Goal: Task Accomplishment & Management: Manage account settings

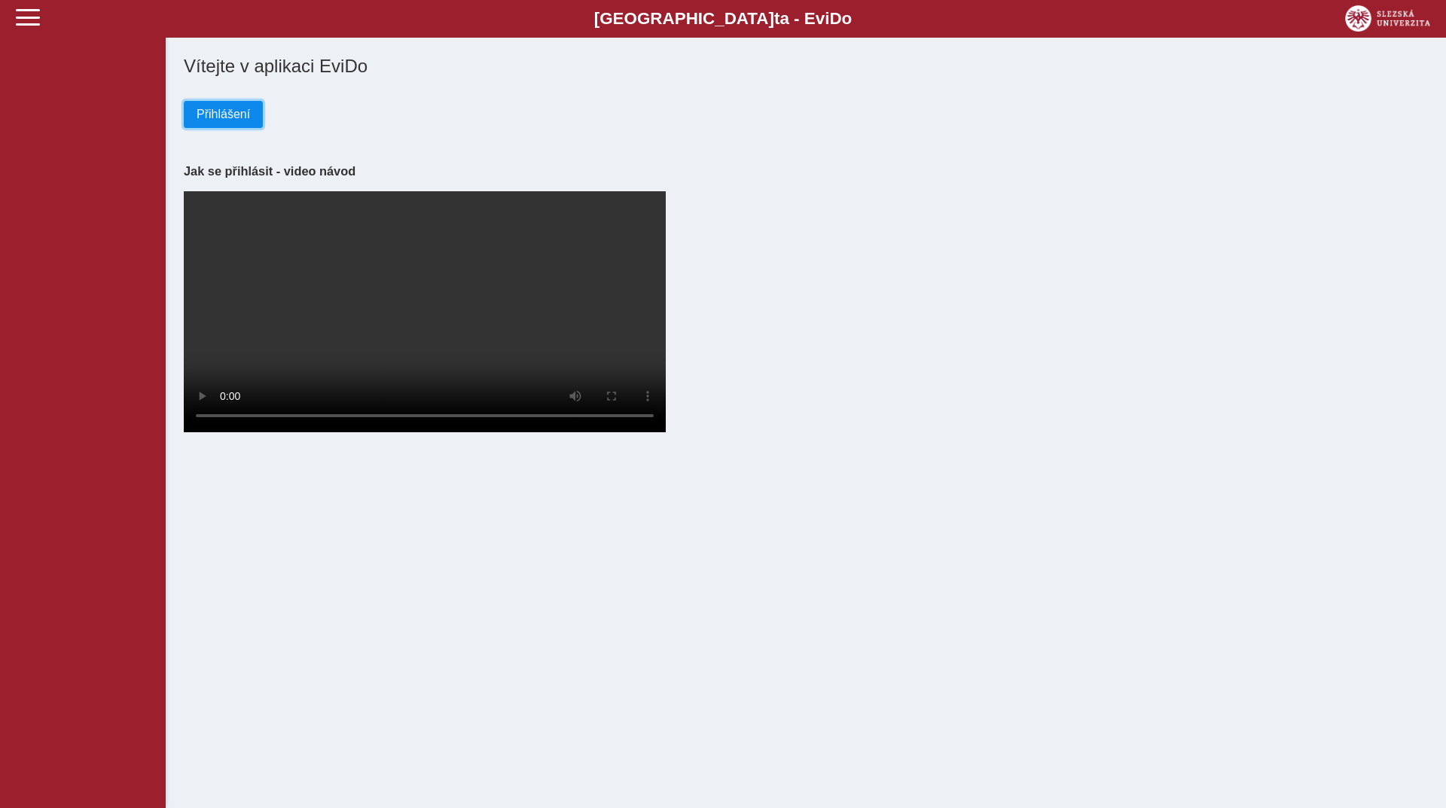
click at [191, 115] on button "Přihlášení" at bounding box center [223, 114] width 79 height 27
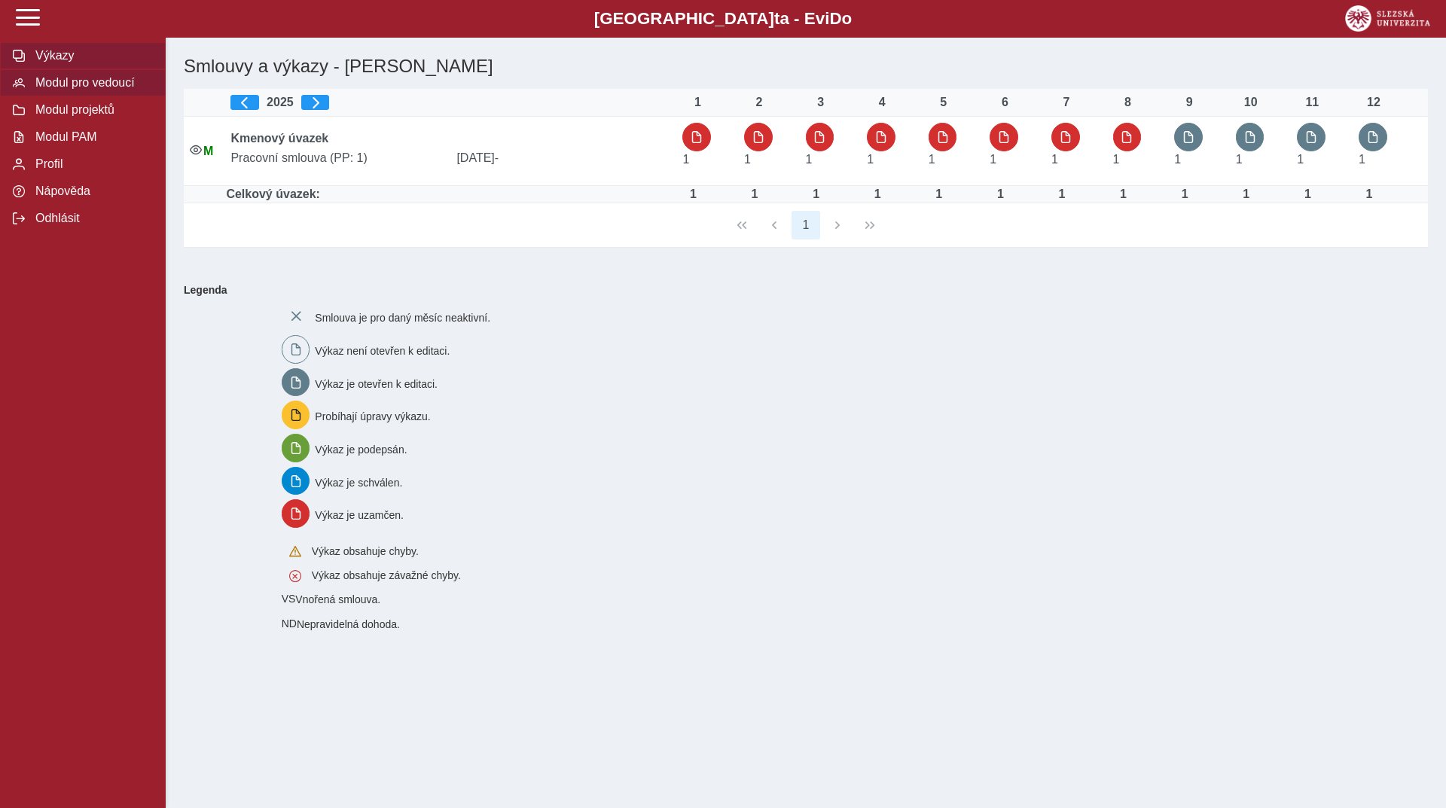
click at [67, 90] on span "Modul pro vedoucí" at bounding box center [92, 83] width 122 height 14
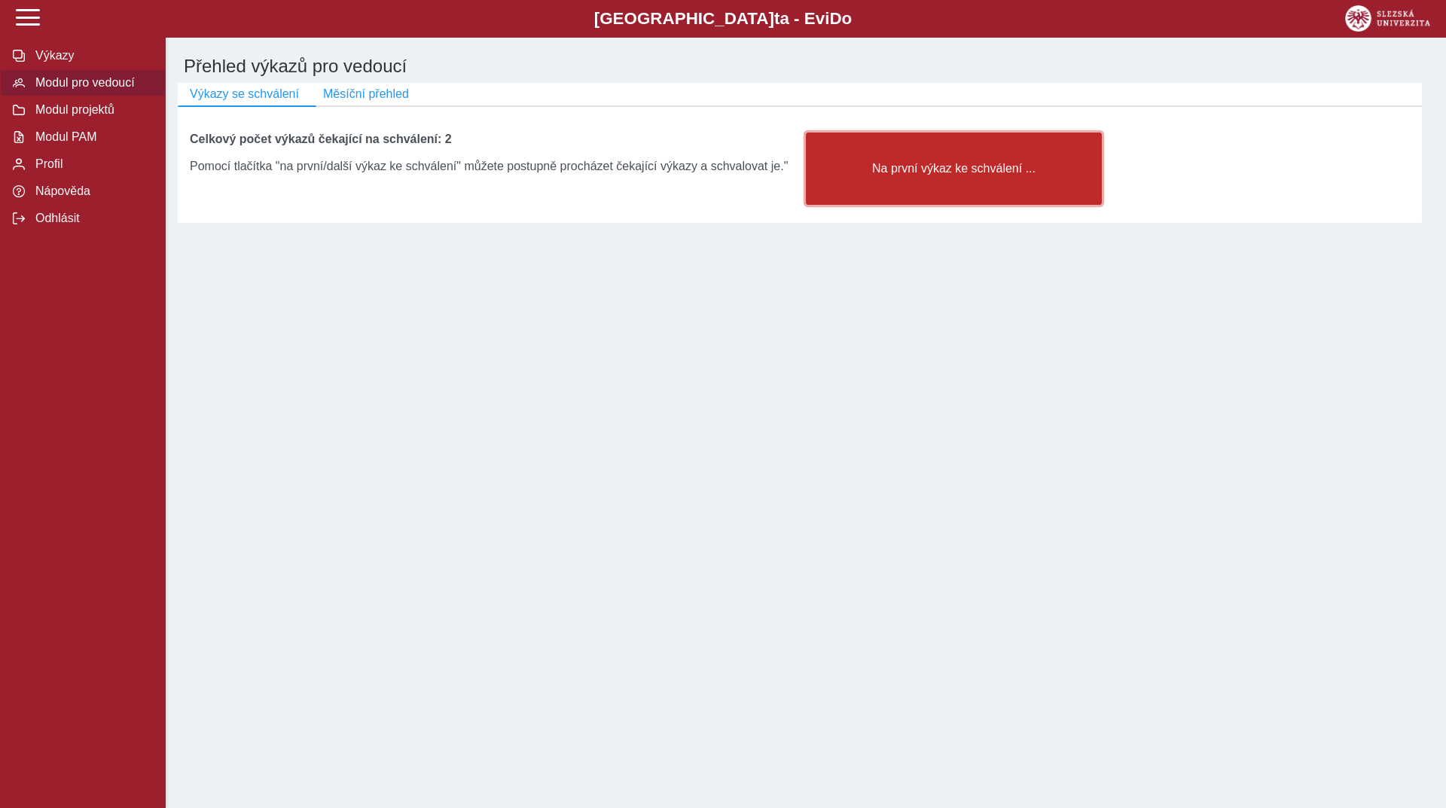
click at [940, 176] on span "Na první výkaz ke schválení ..." at bounding box center [954, 169] width 270 height 14
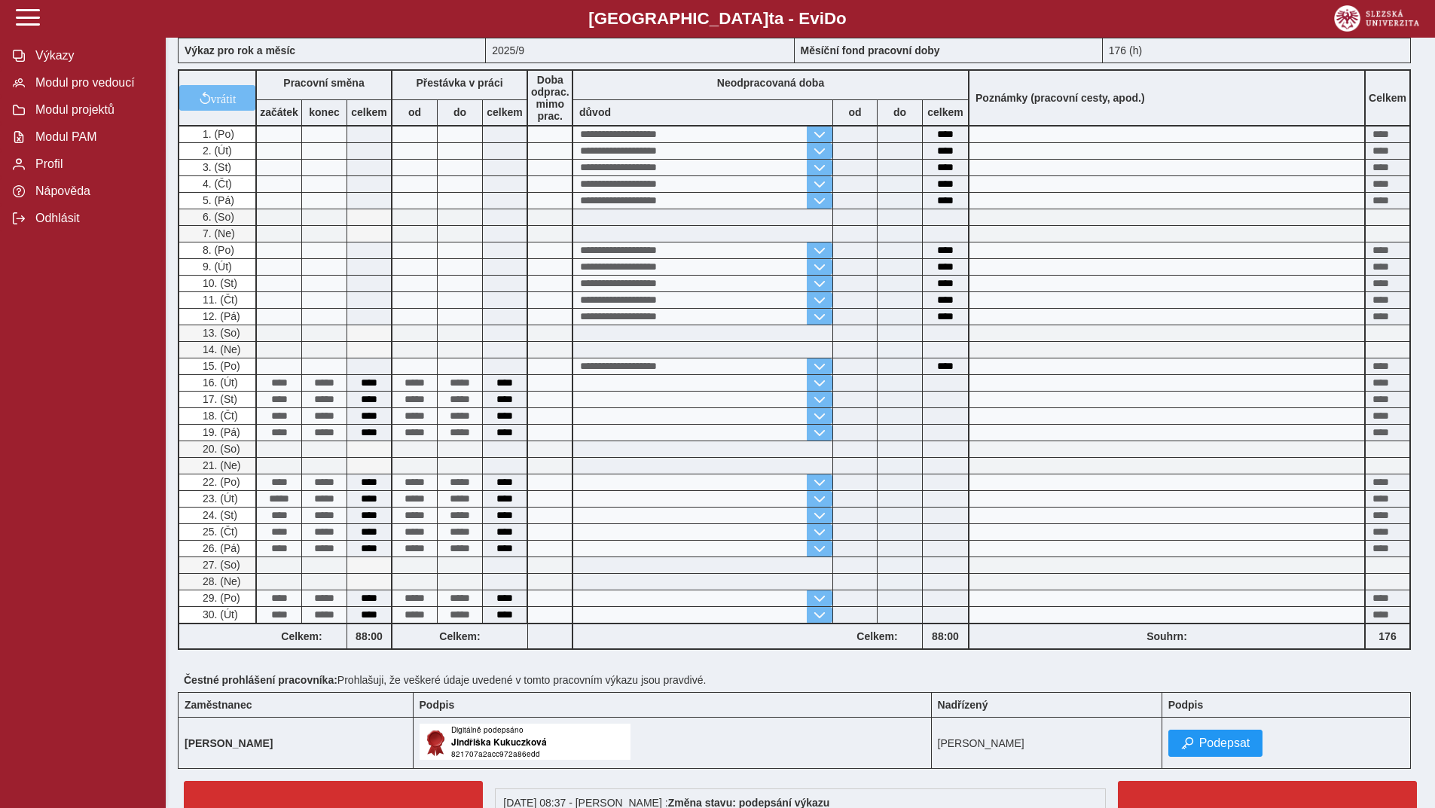
scroll to position [224, 0]
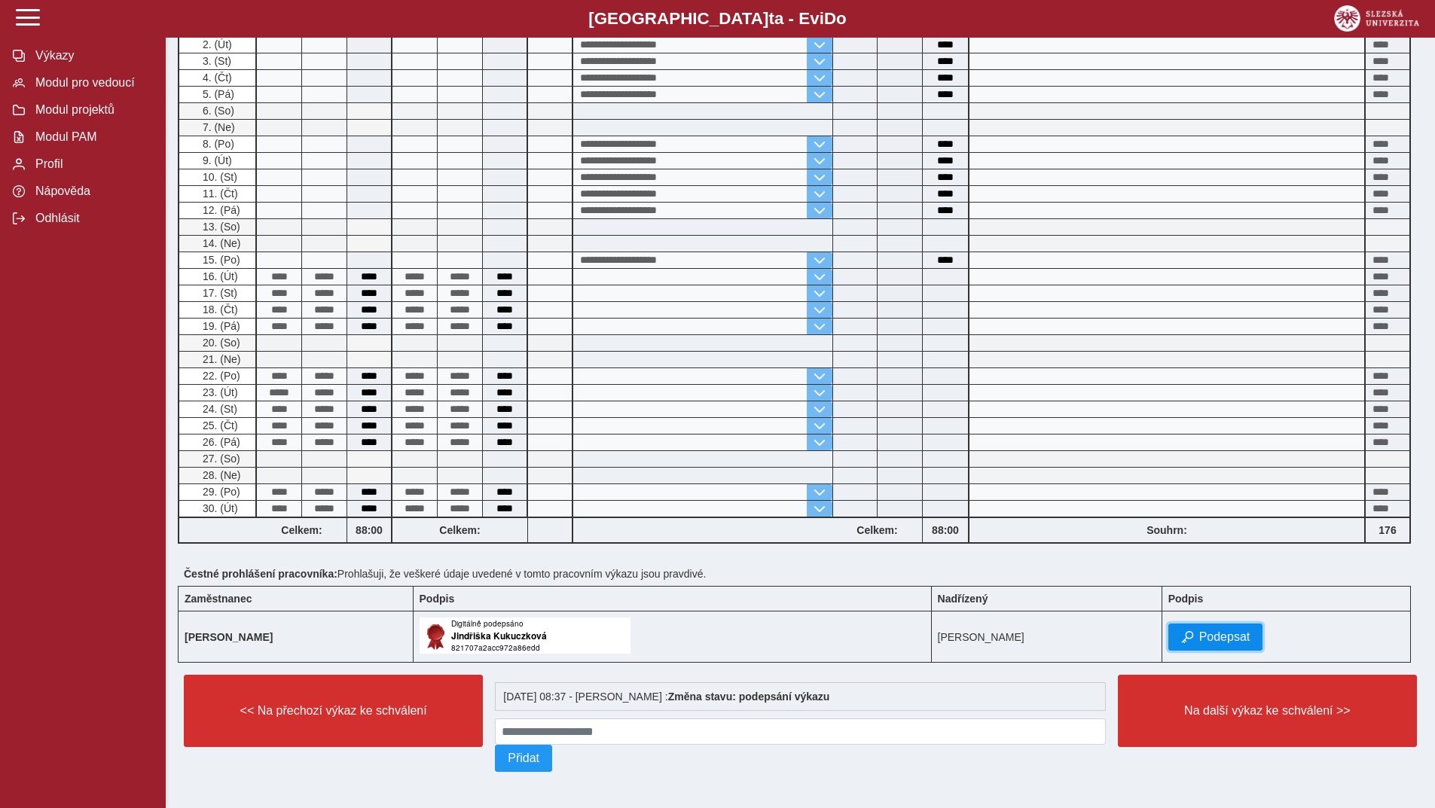
click at [1224, 626] on button "Podepsat" at bounding box center [1215, 637] width 95 height 27
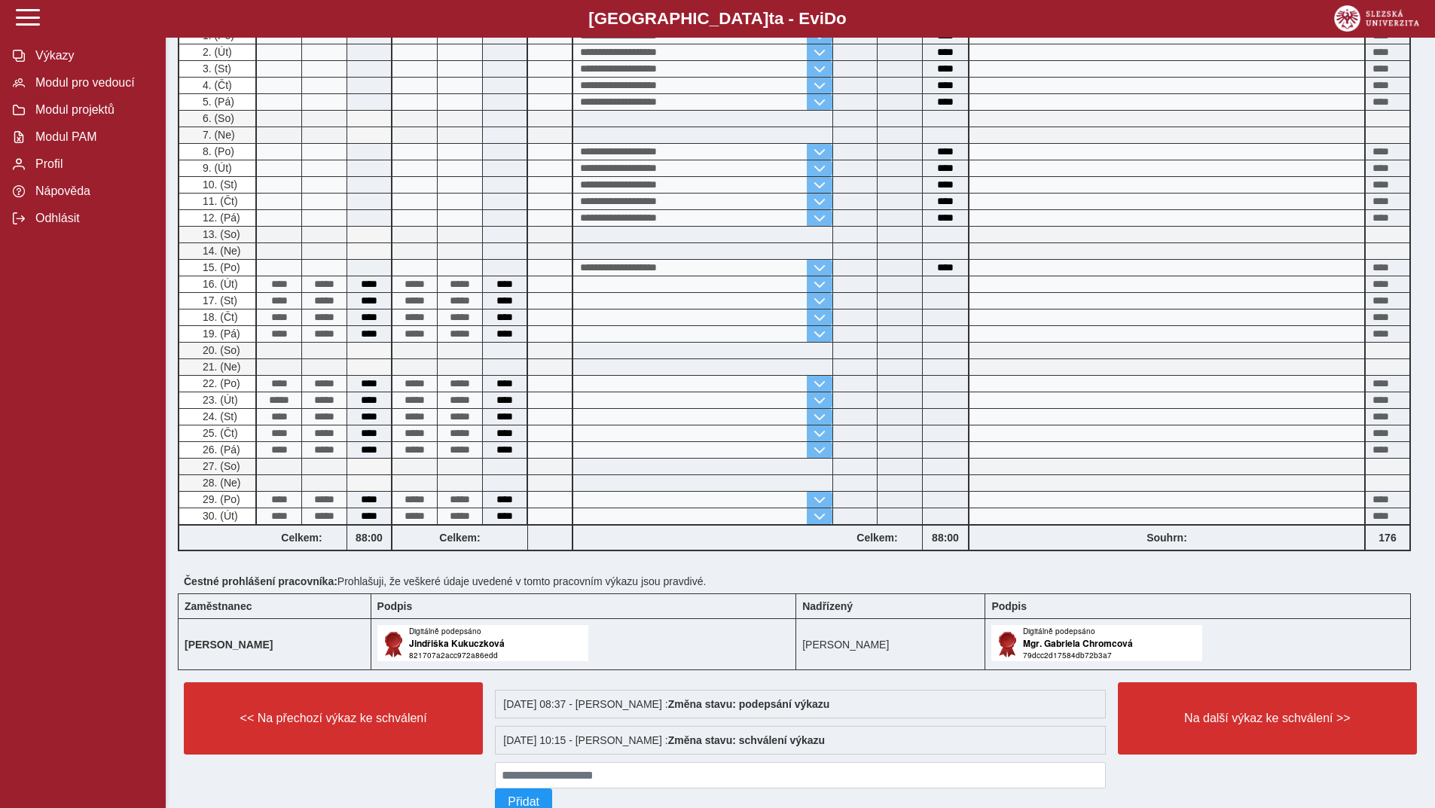
scroll to position [185, 0]
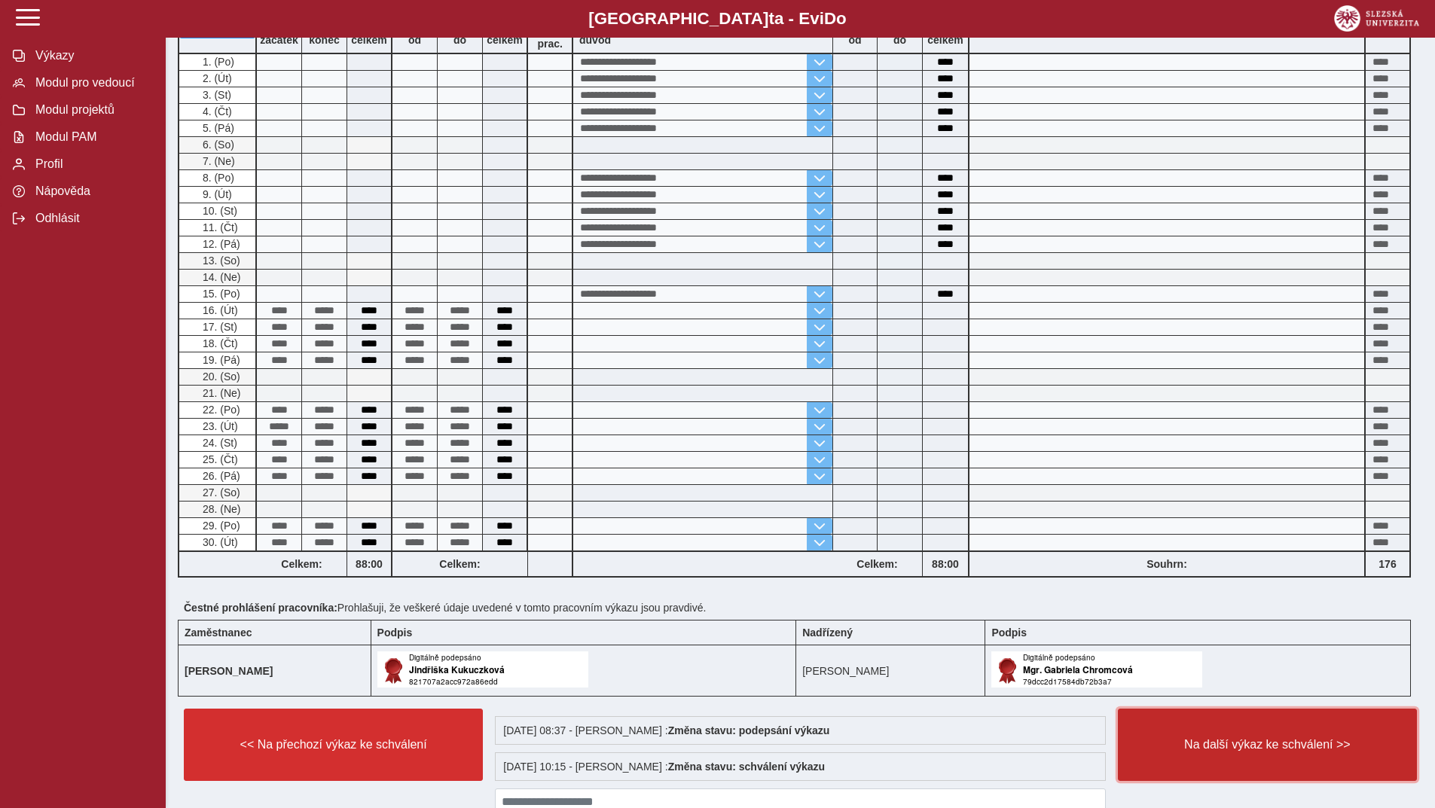
click at [1242, 758] on button "Na další výkaz ke schválení >>" at bounding box center [1267, 745] width 299 height 72
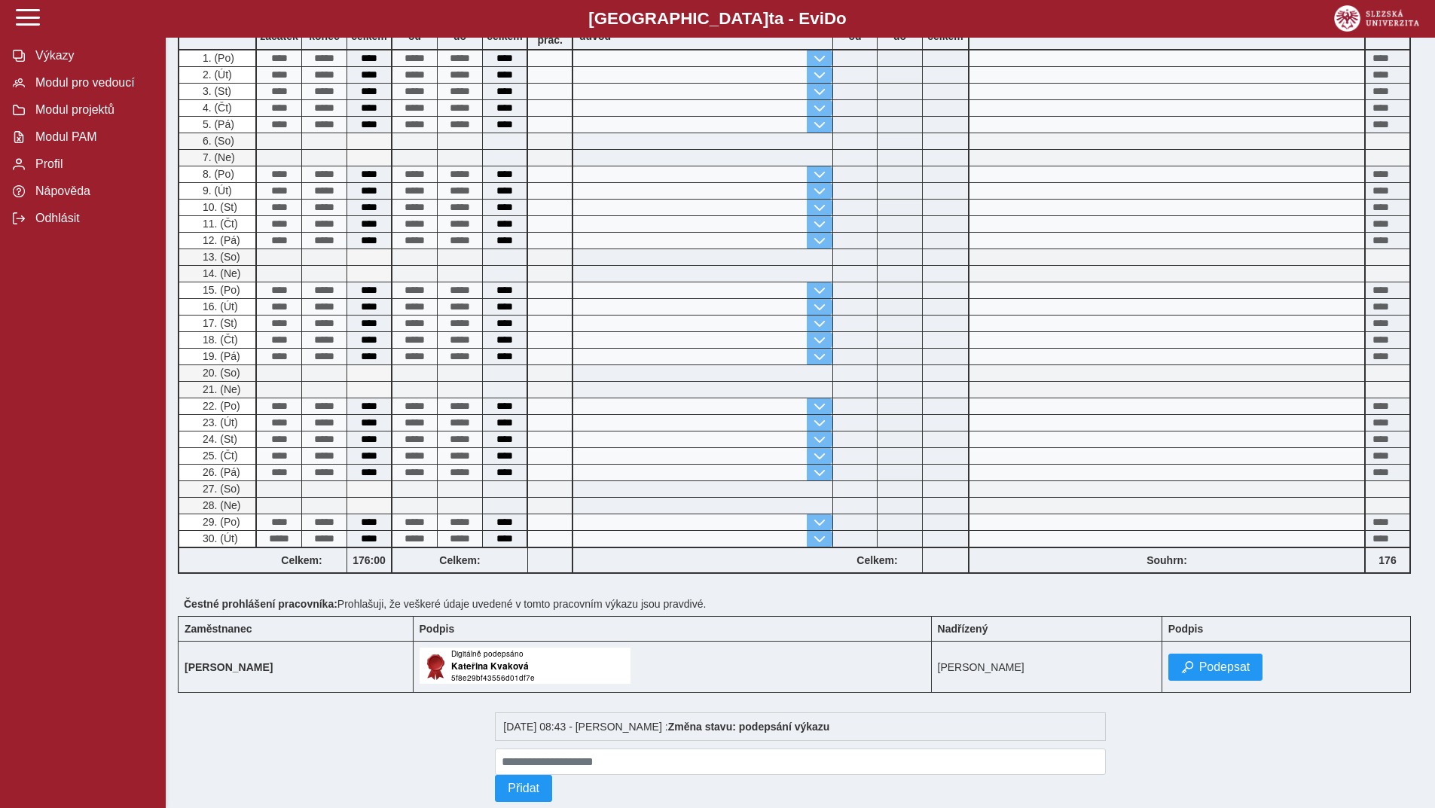
scroll to position [393, 0]
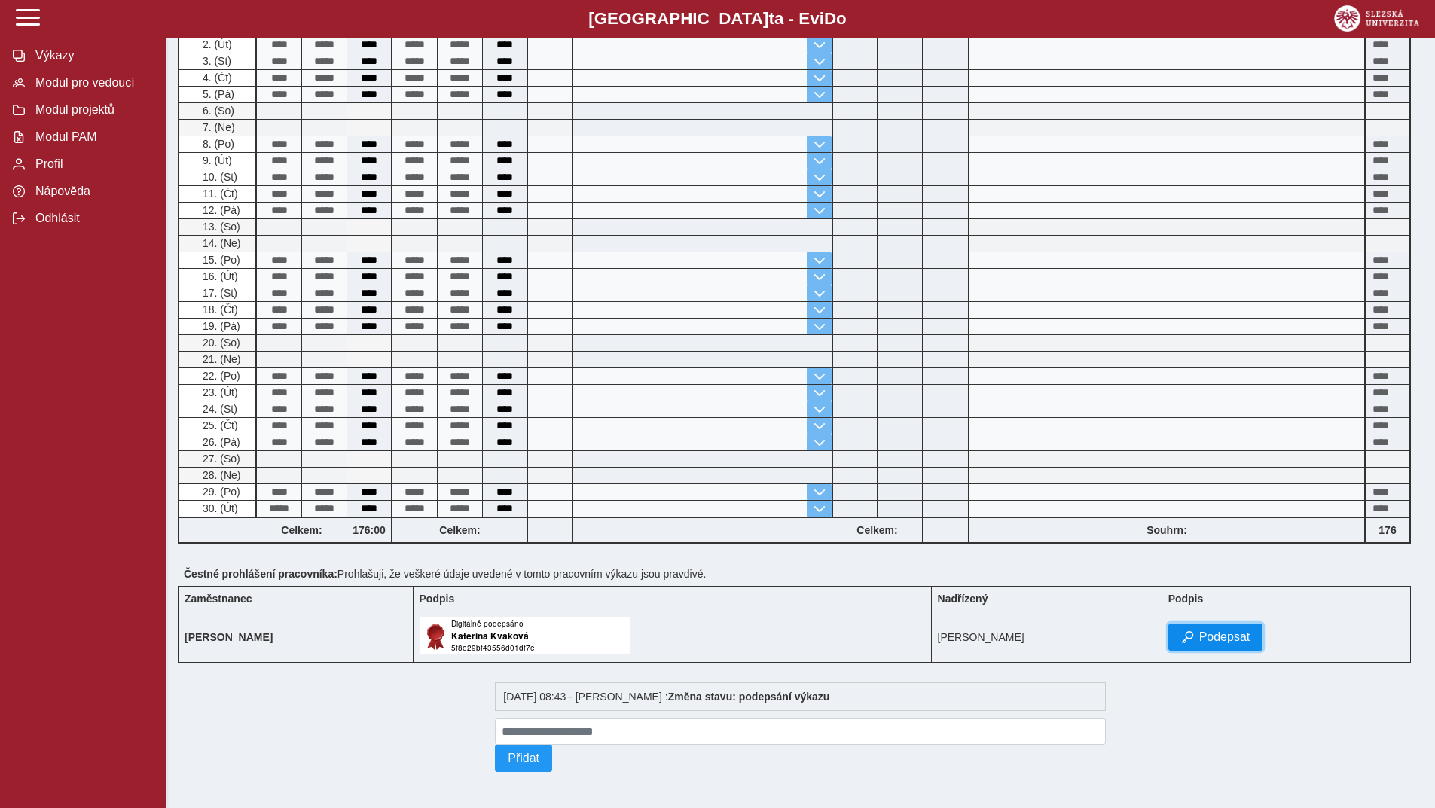
click at [1231, 637] on span "Podepsat" at bounding box center [1224, 637] width 51 height 14
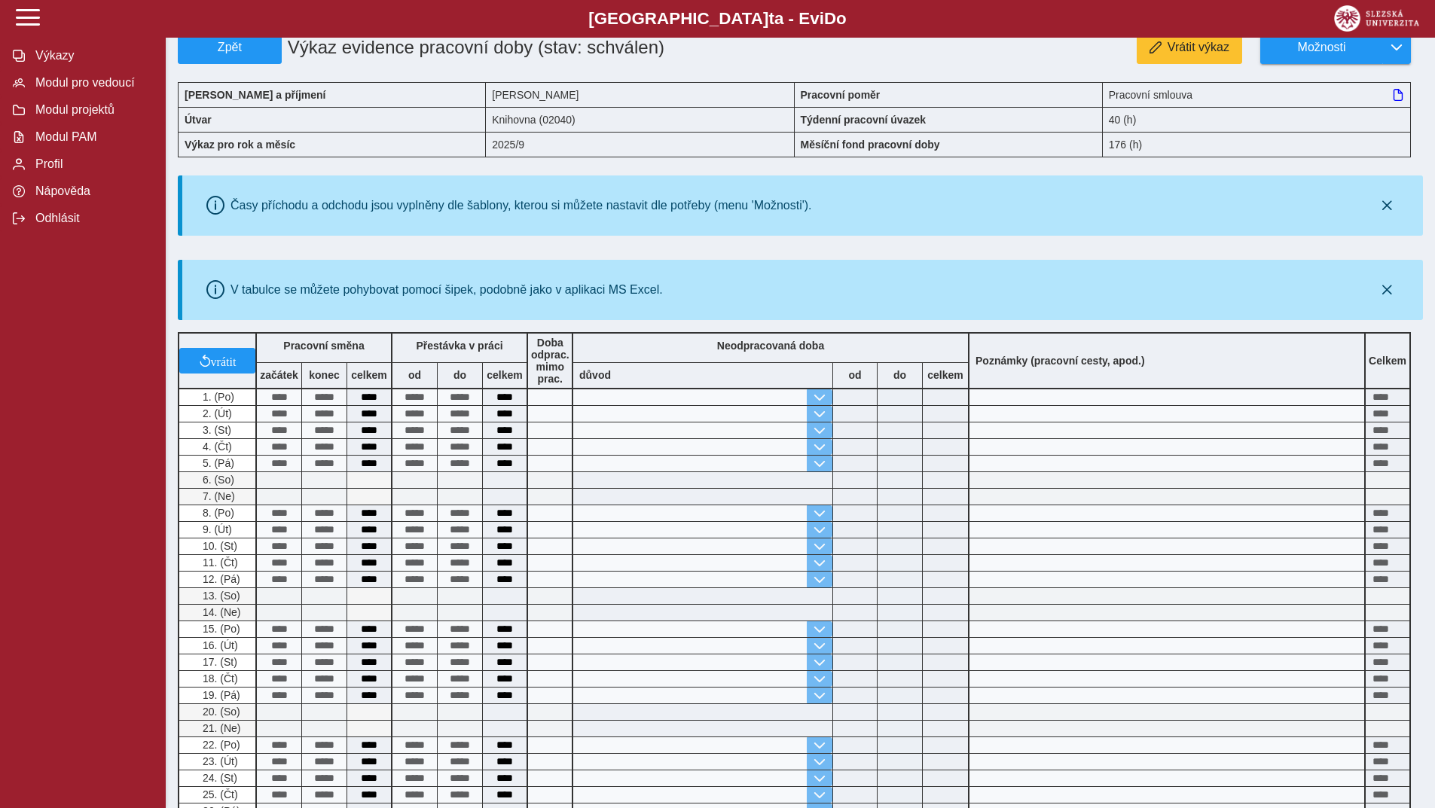
scroll to position [0, 0]
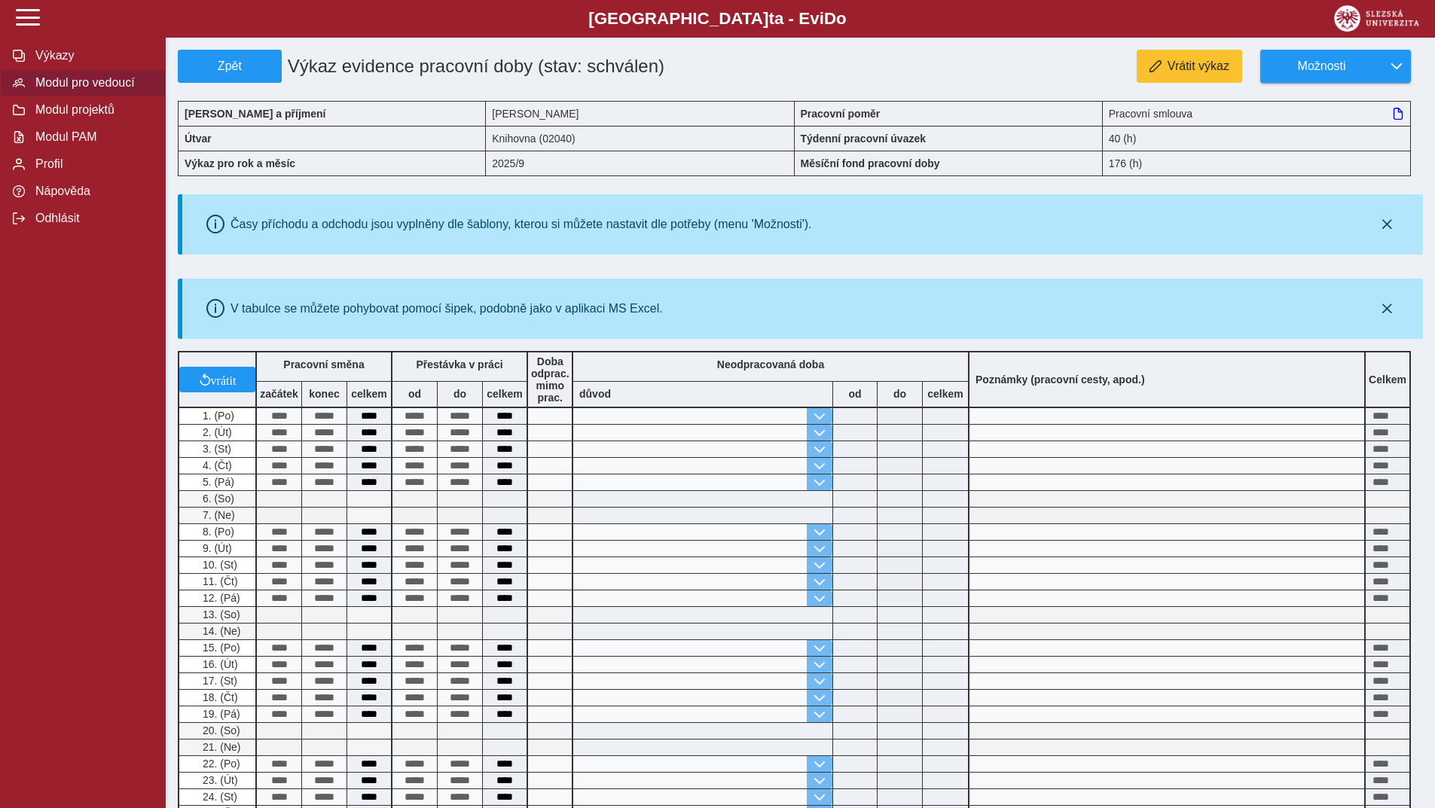
click at [81, 86] on span "Modul pro vedoucí" at bounding box center [92, 83] width 122 height 14
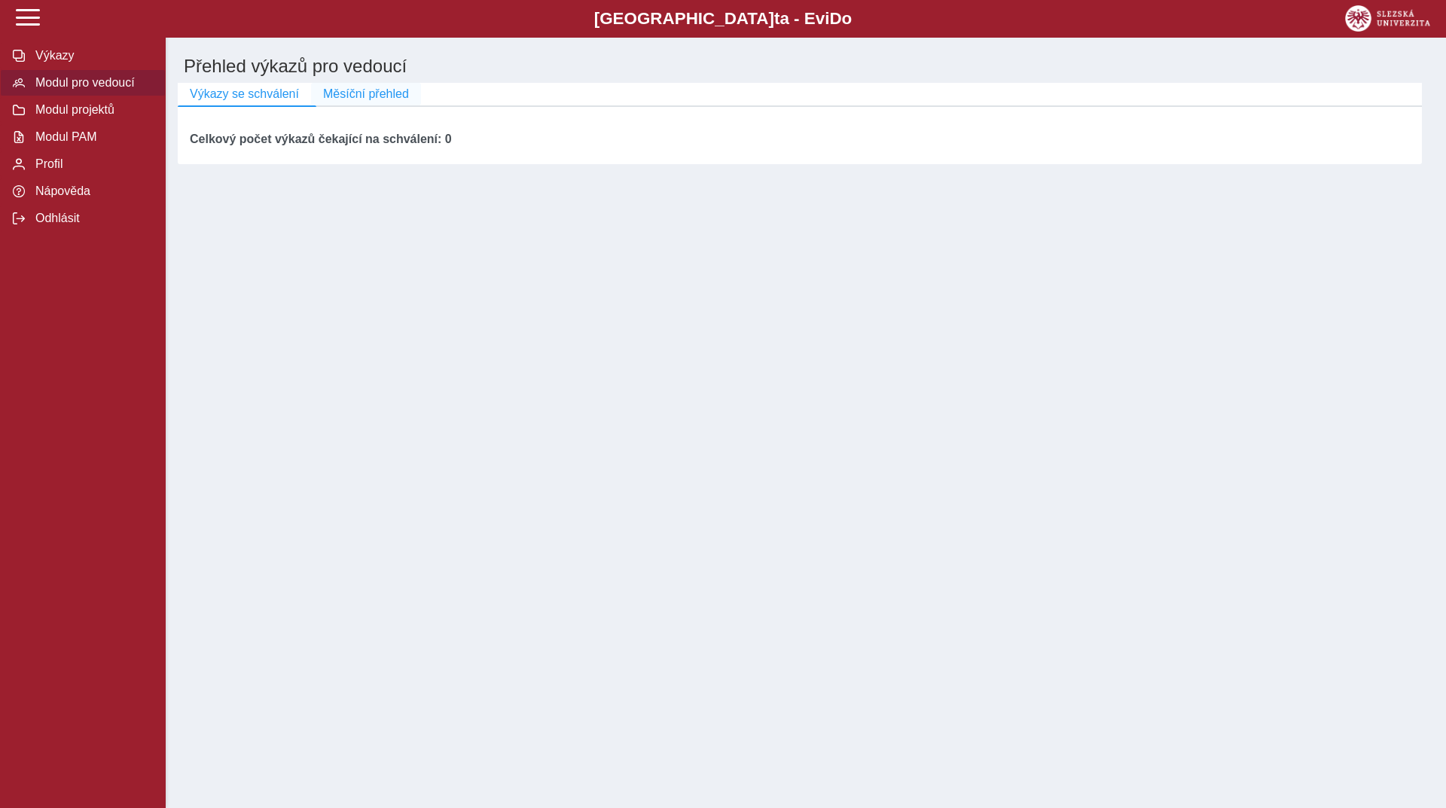
click at [337, 93] on span "Měsíční přehled" at bounding box center [366, 94] width 86 height 14
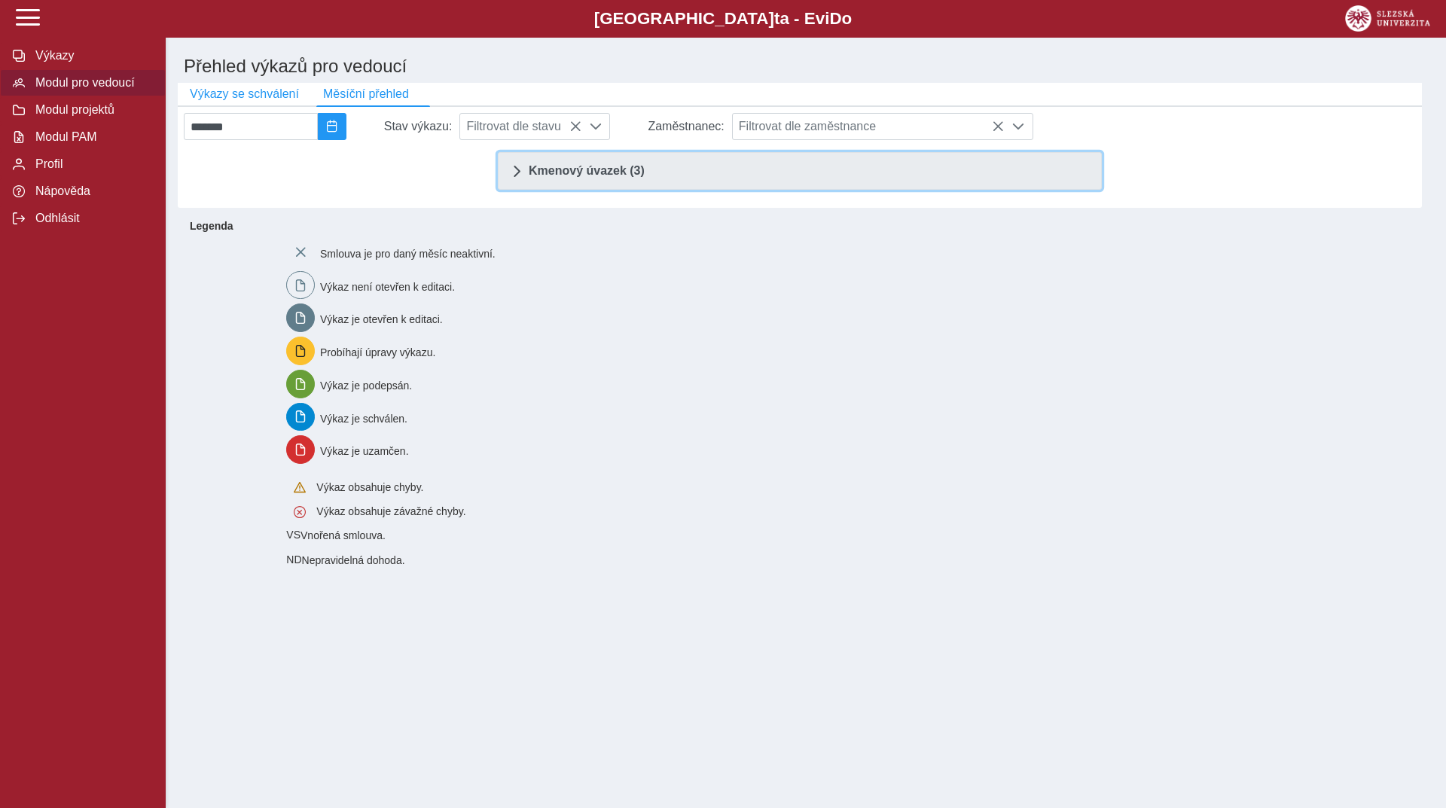
click at [509, 179] on link "Kmenový úvazek (3)" at bounding box center [800, 171] width 604 height 38
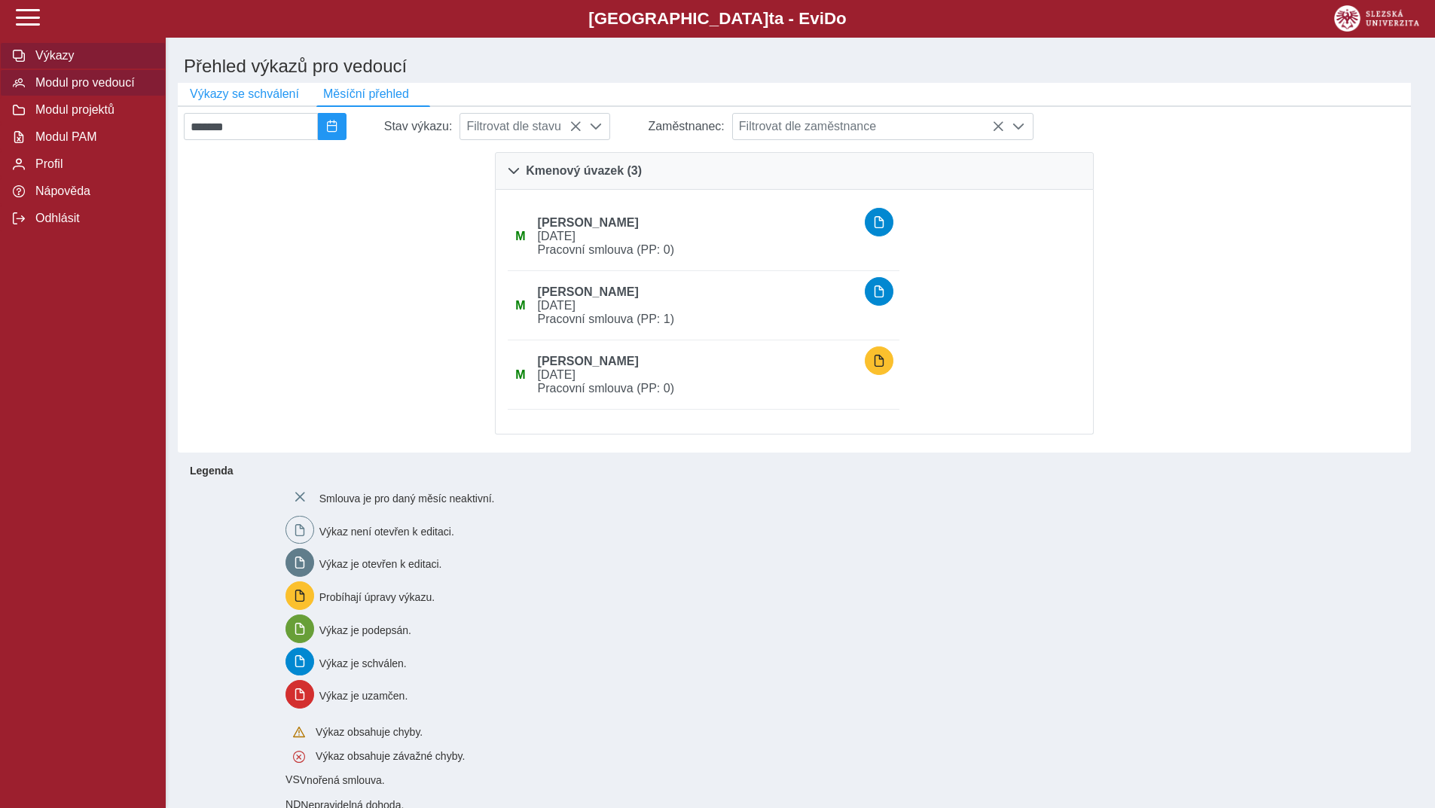
click at [45, 60] on span "Výkazy" at bounding box center [92, 56] width 122 height 14
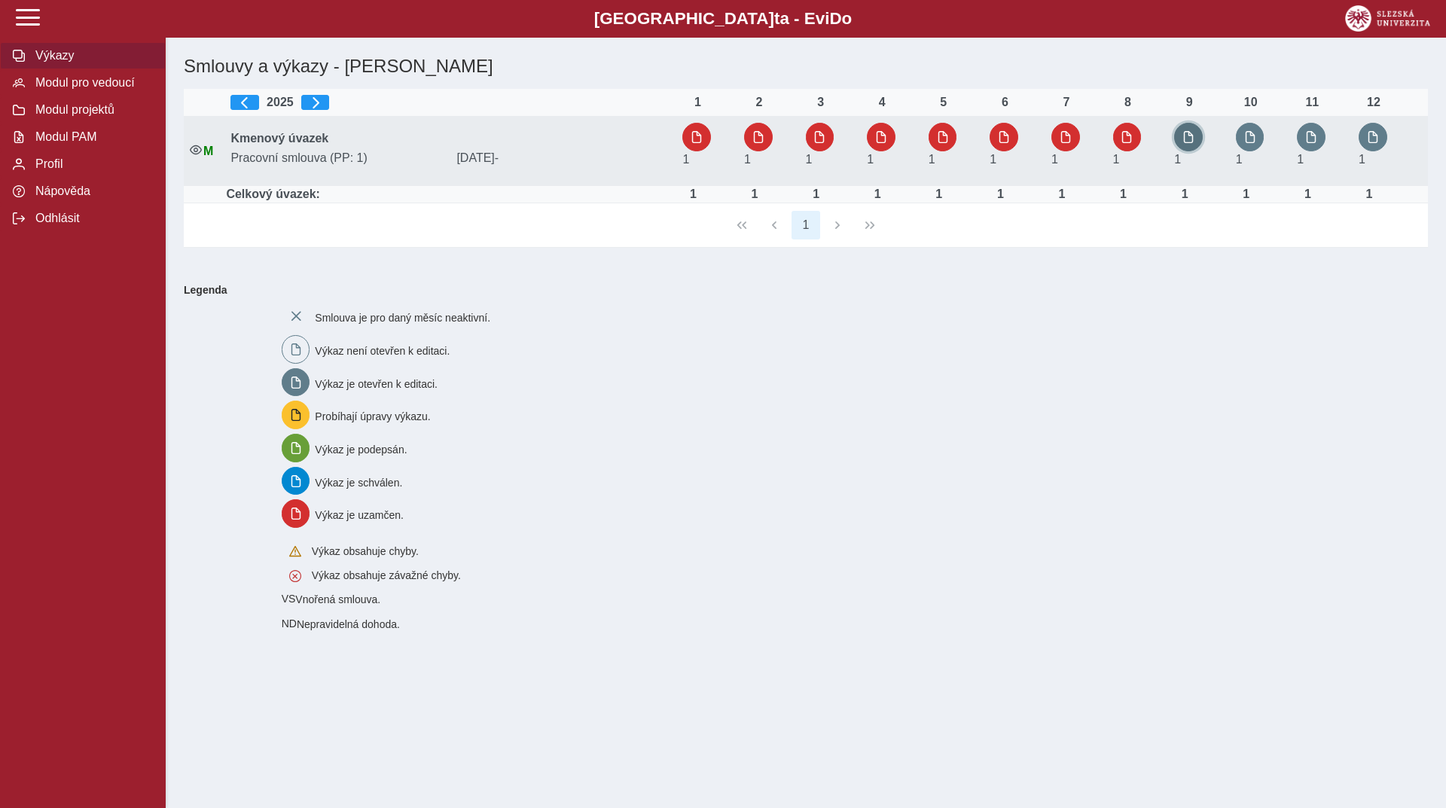
click at [1177, 135] on button "button" at bounding box center [1188, 137] width 29 height 29
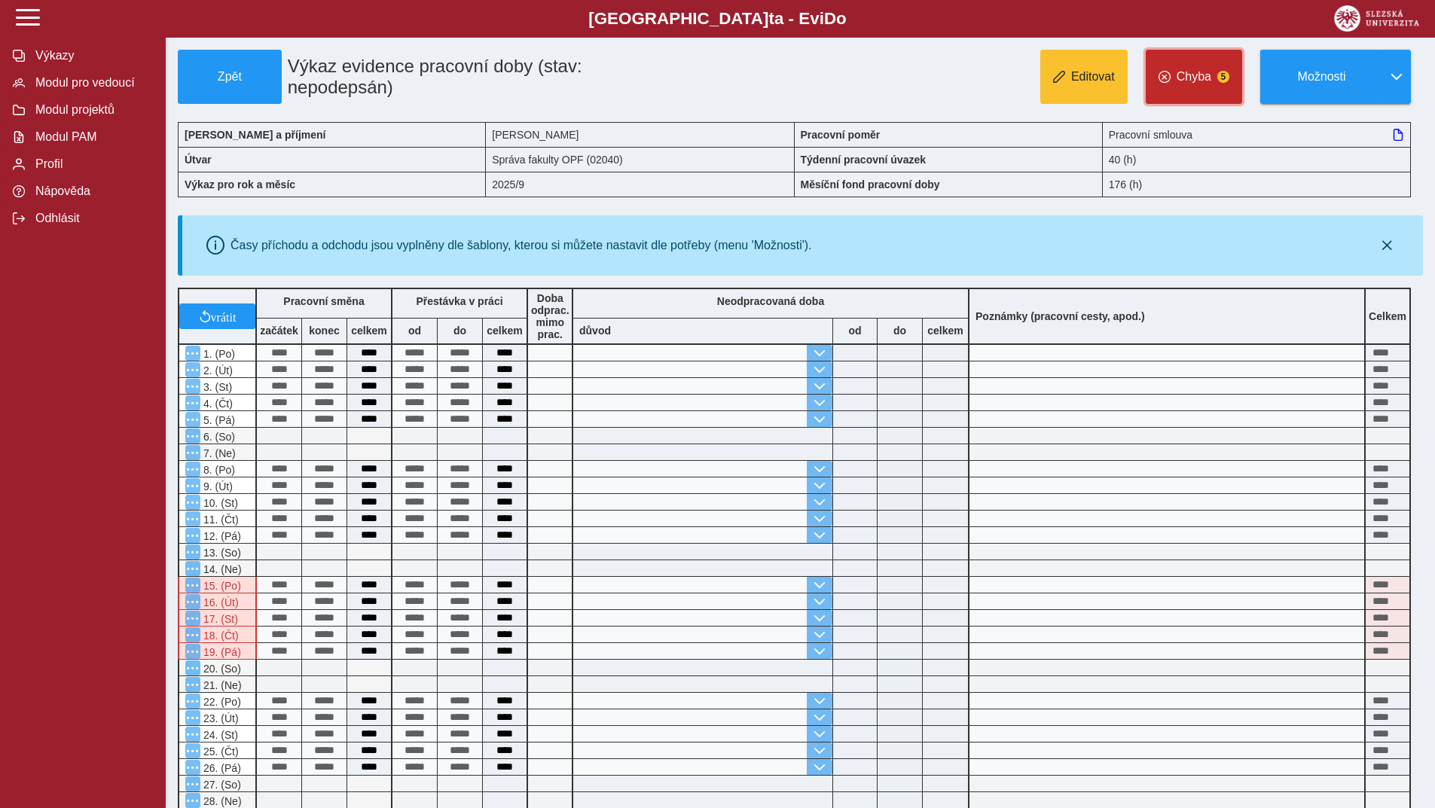
click at [1195, 79] on span "Chyba" at bounding box center [1194, 77] width 35 height 14
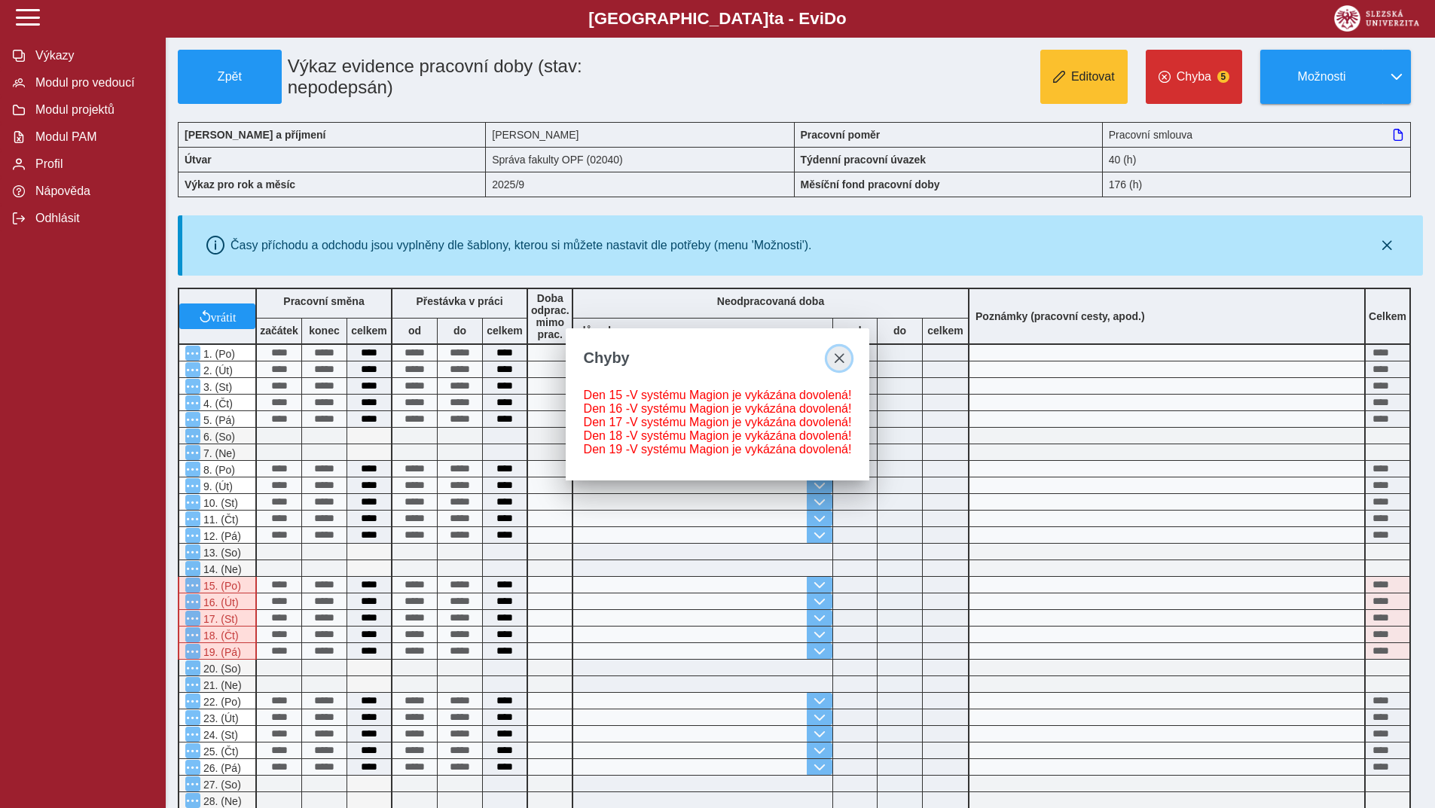
click at [833, 353] on span "close" at bounding box center [839, 359] width 12 height 12
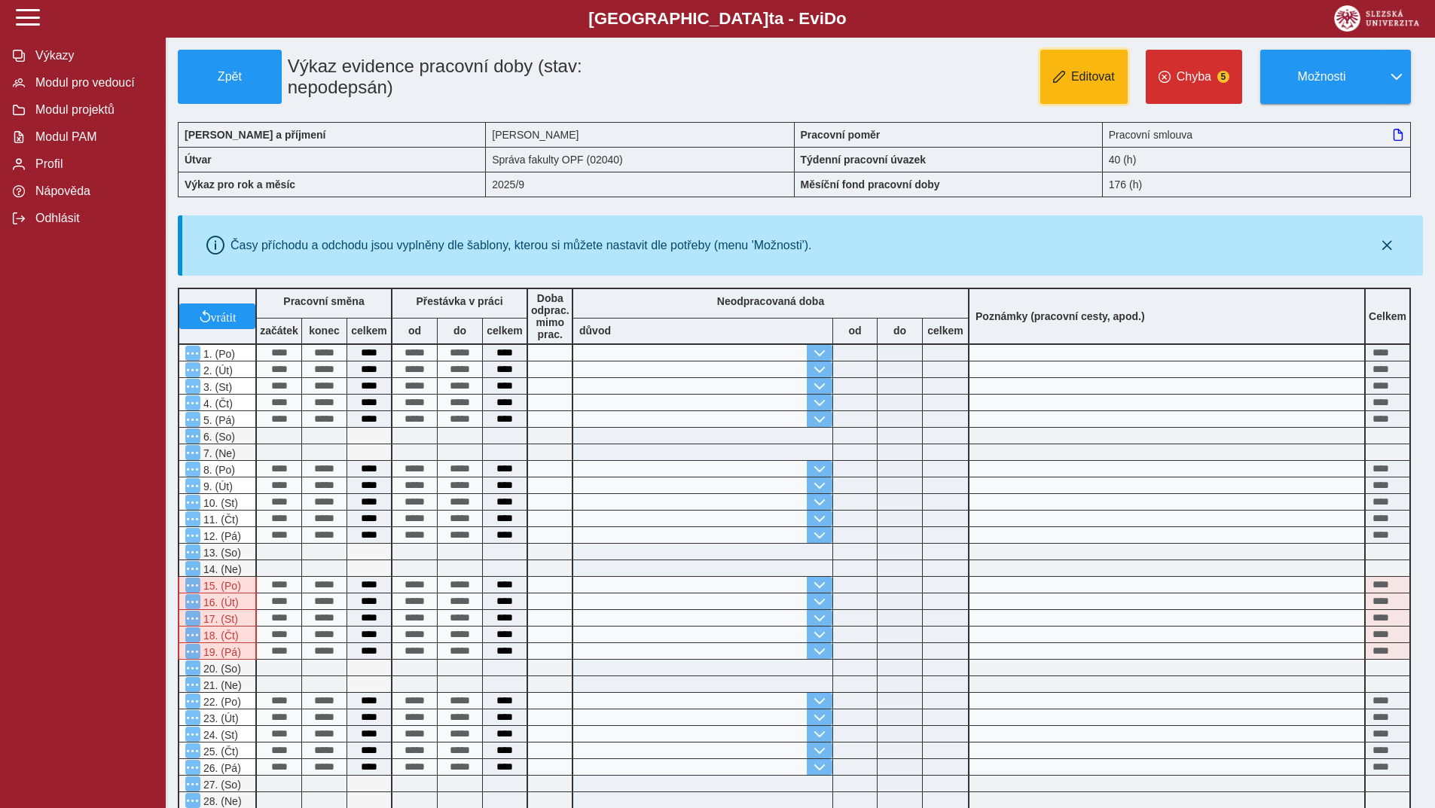
click at [1067, 67] on button "Editovat" at bounding box center [1083, 77] width 87 height 54
type input "**********"
type input "****"
type input "**********"
type input "****"
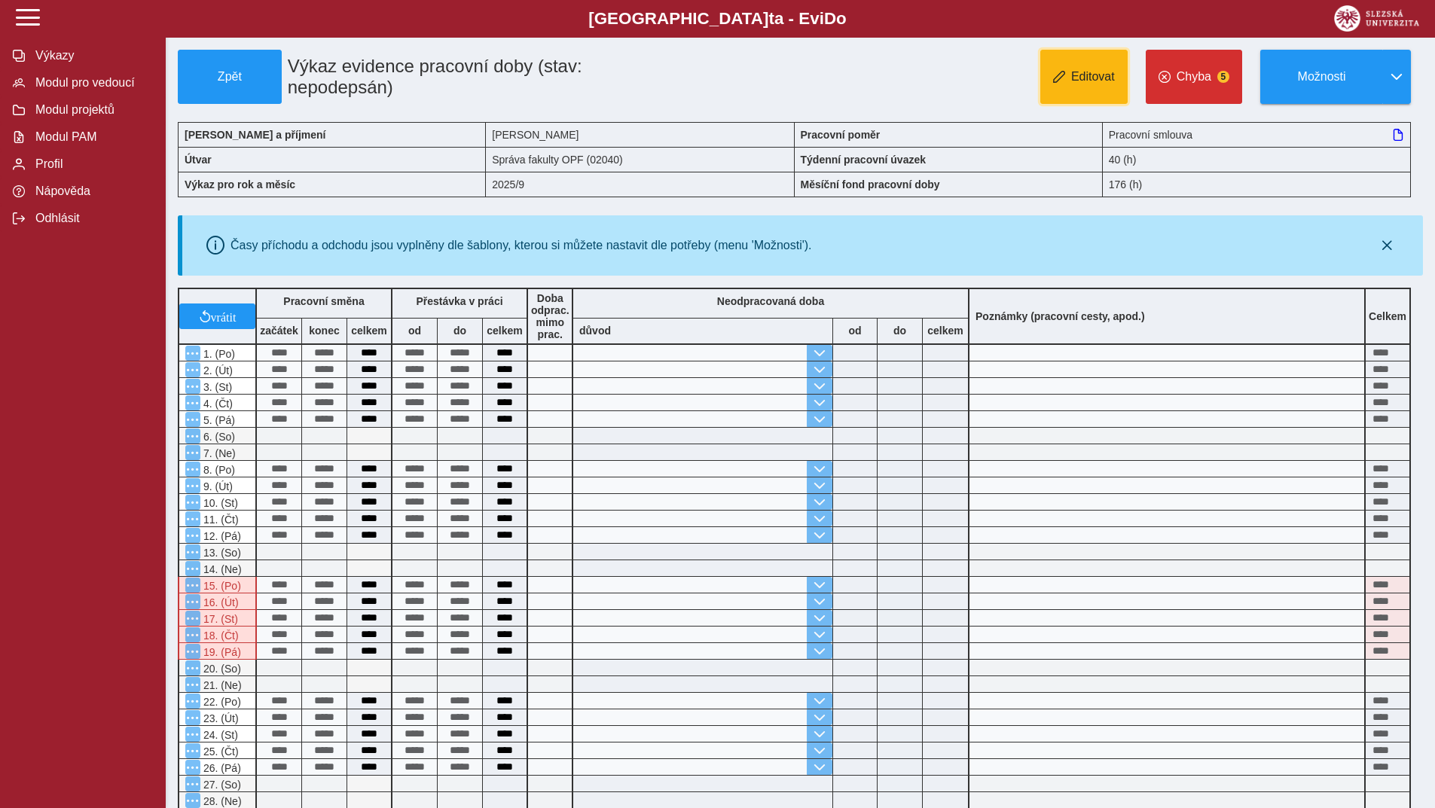
type input "**********"
type input "****"
type input "**********"
type input "****"
type input "**********"
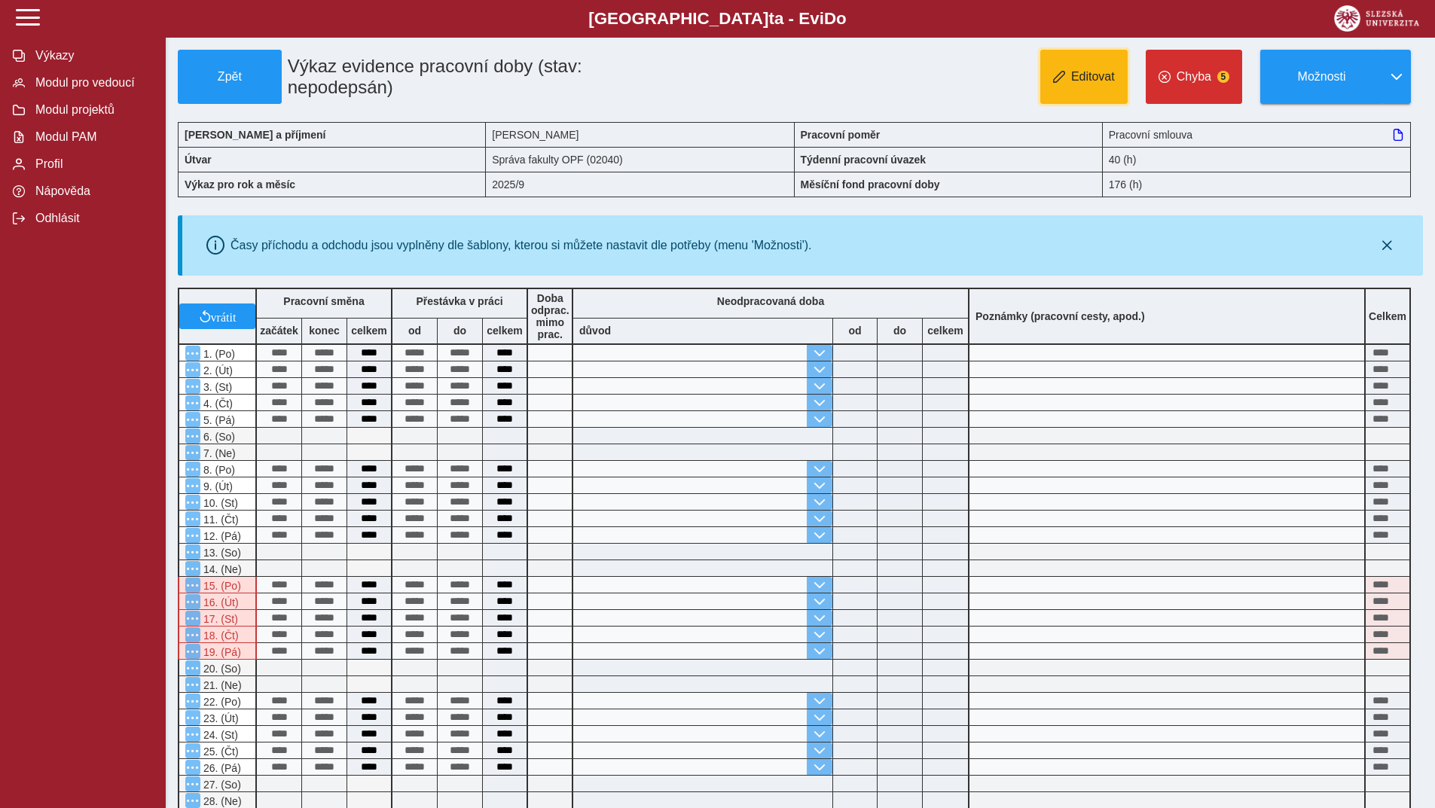
type input "****"
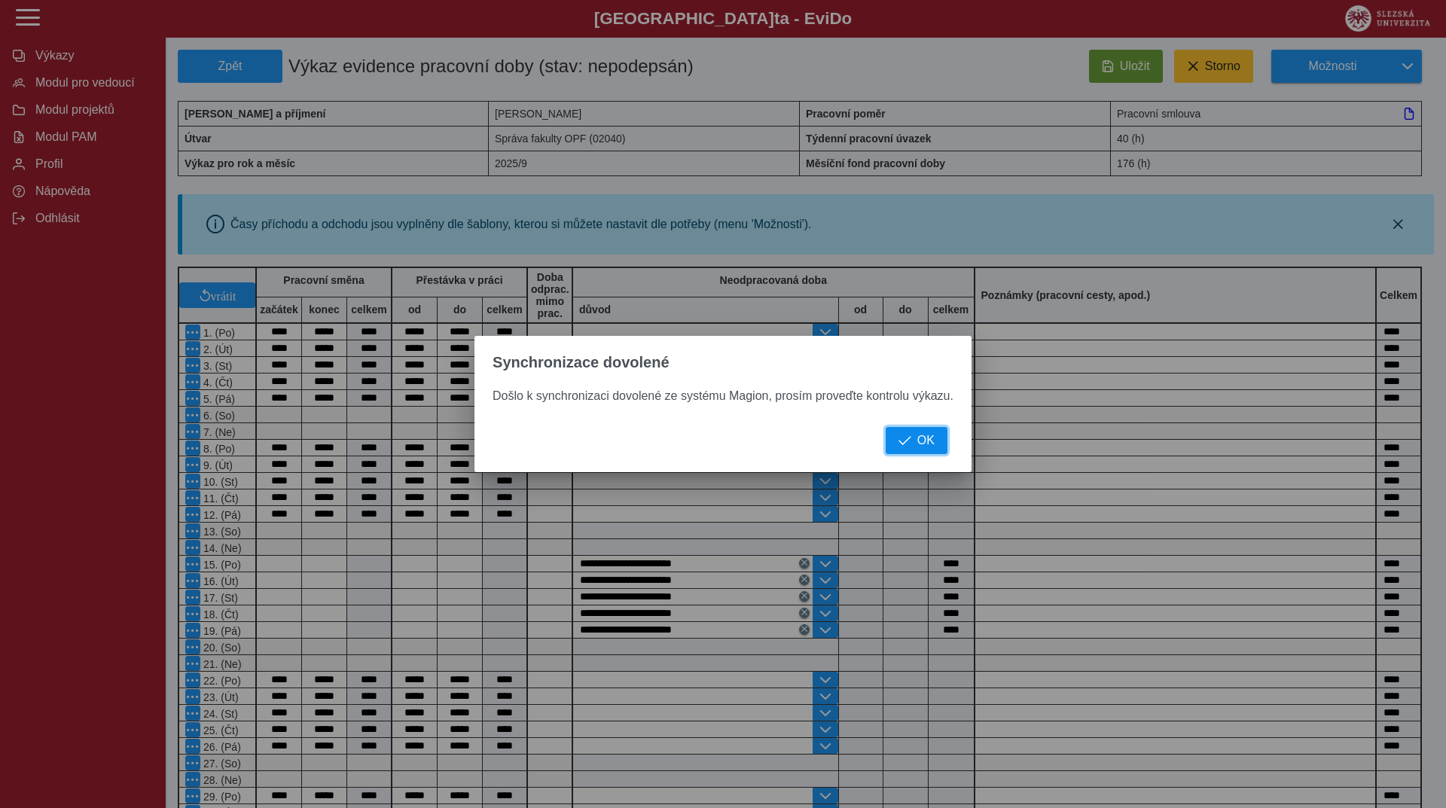
click at [909, 442] on span "button" at bounding box center [905, 441] width 13 height 12
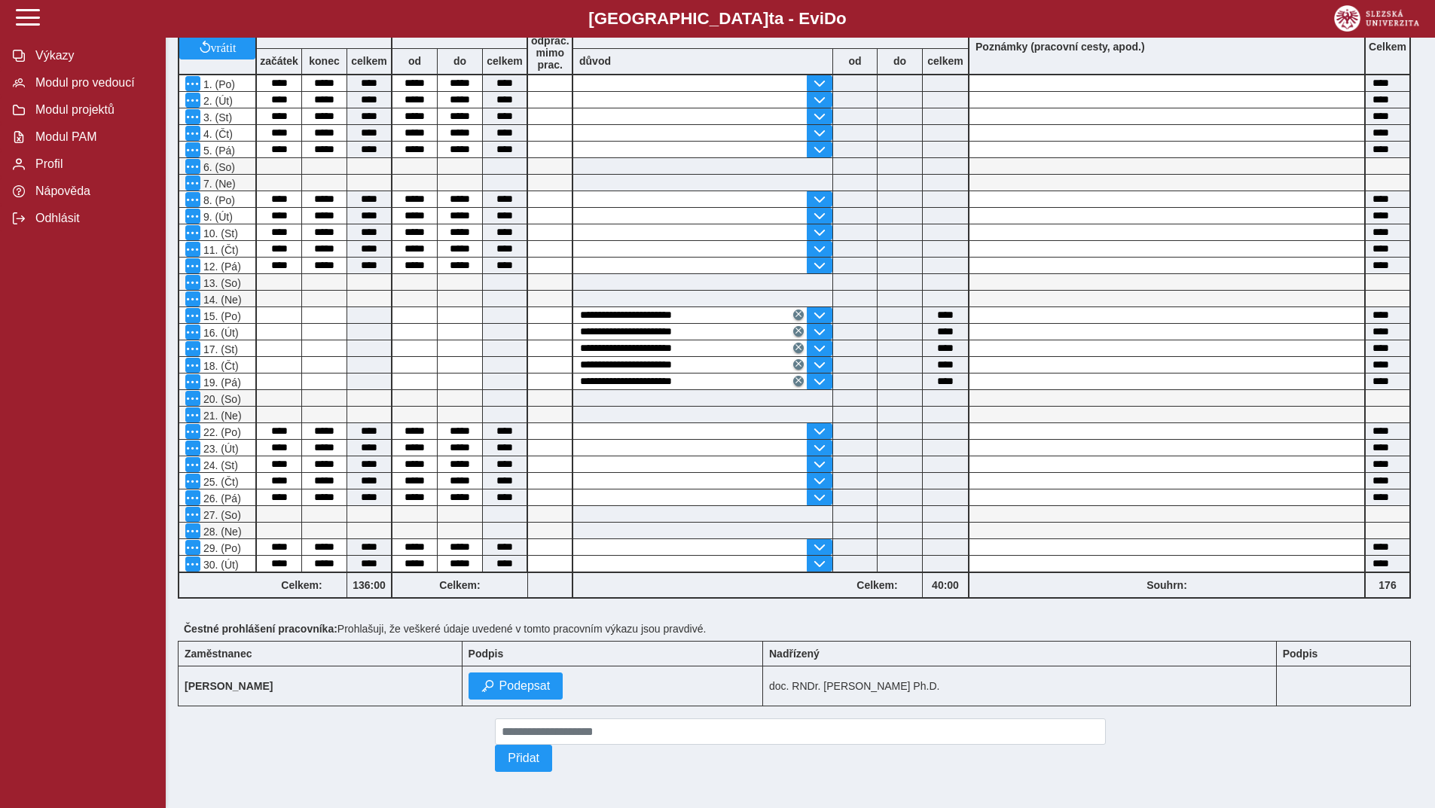
scroll to position [202, 0]
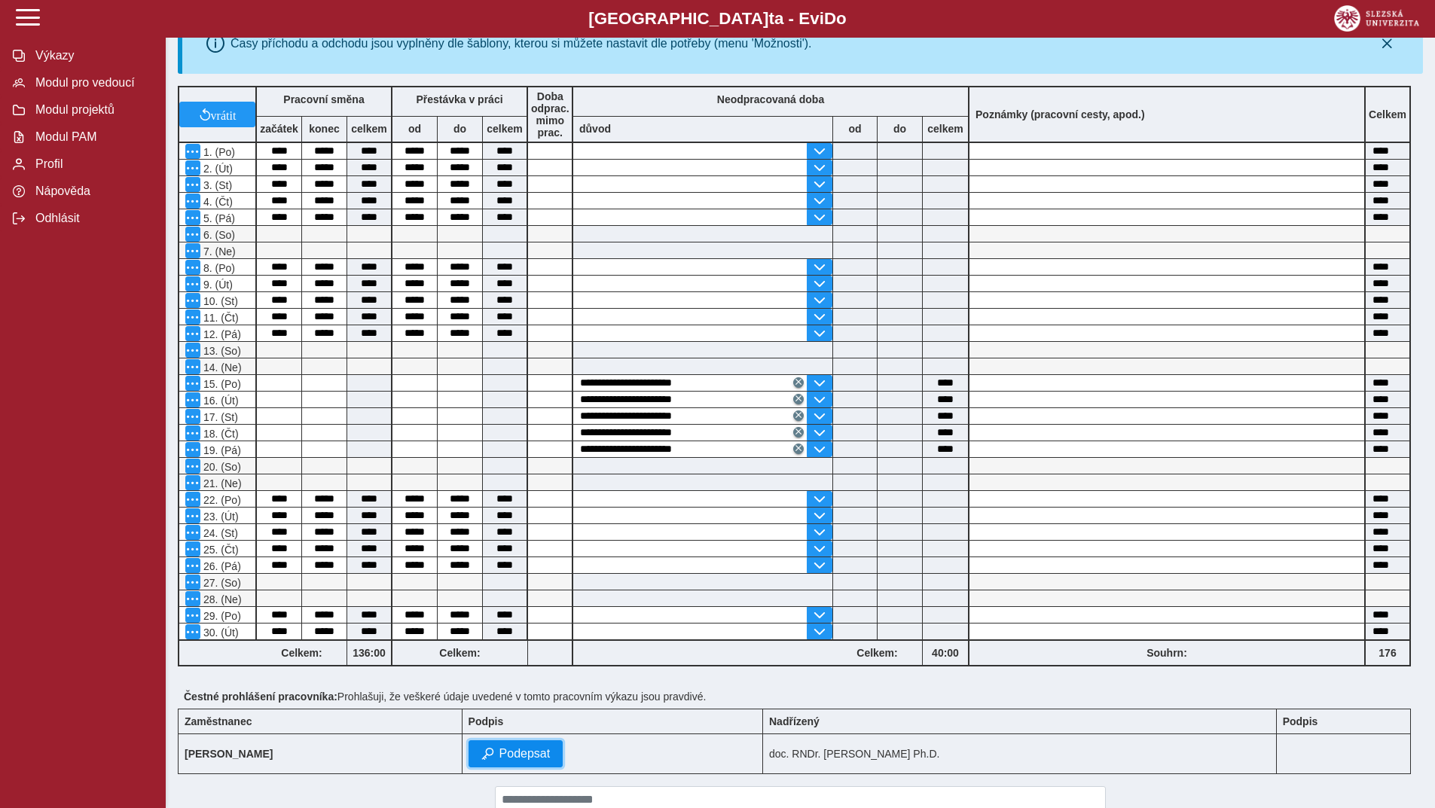
click at [551, 755] on span "Podepsat" at bounding box center [524, 754] width 51 height 14
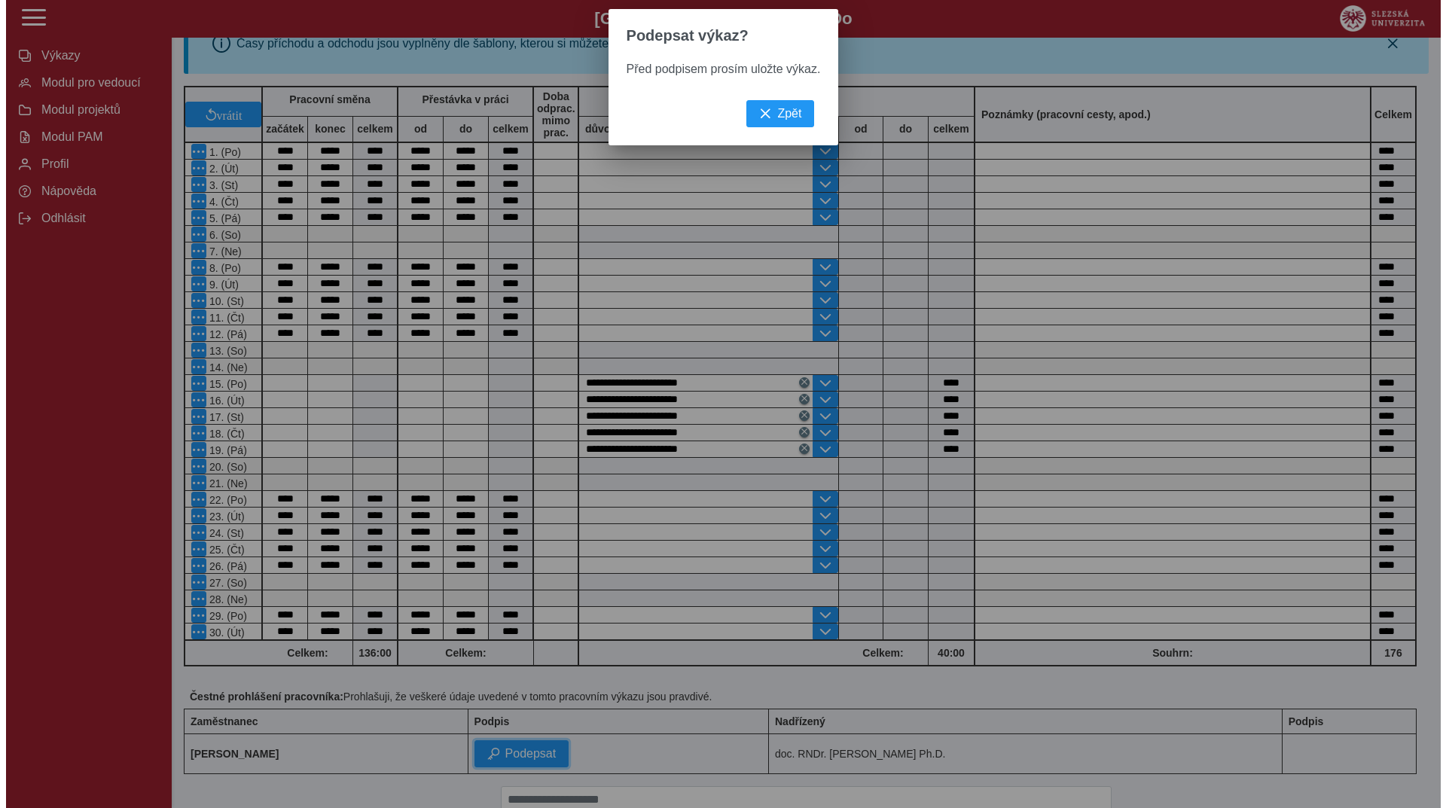
scroll to position [181, 0]
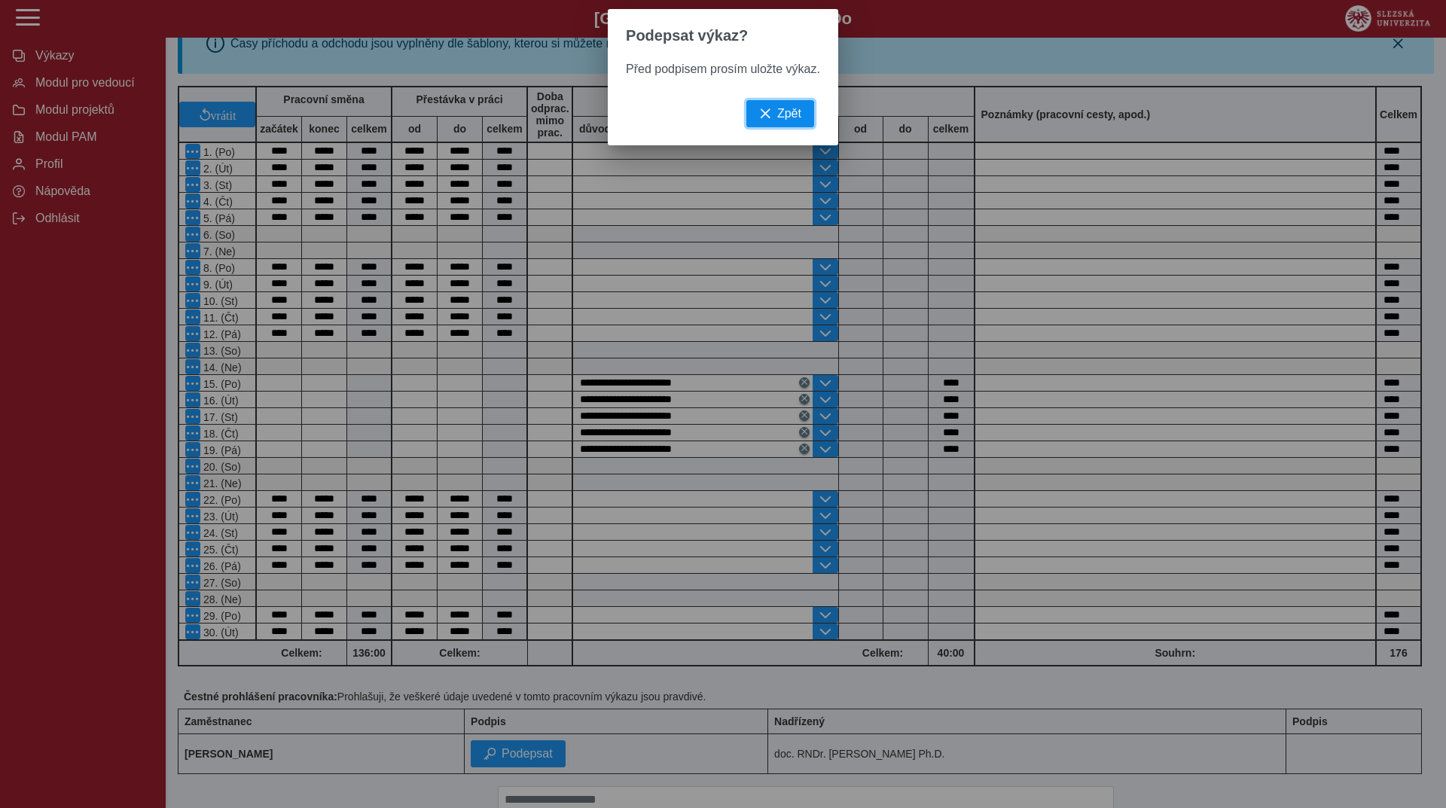
click at [795, 117] on span "Zpět" at bounding box center [789, 114] width 24 height 14
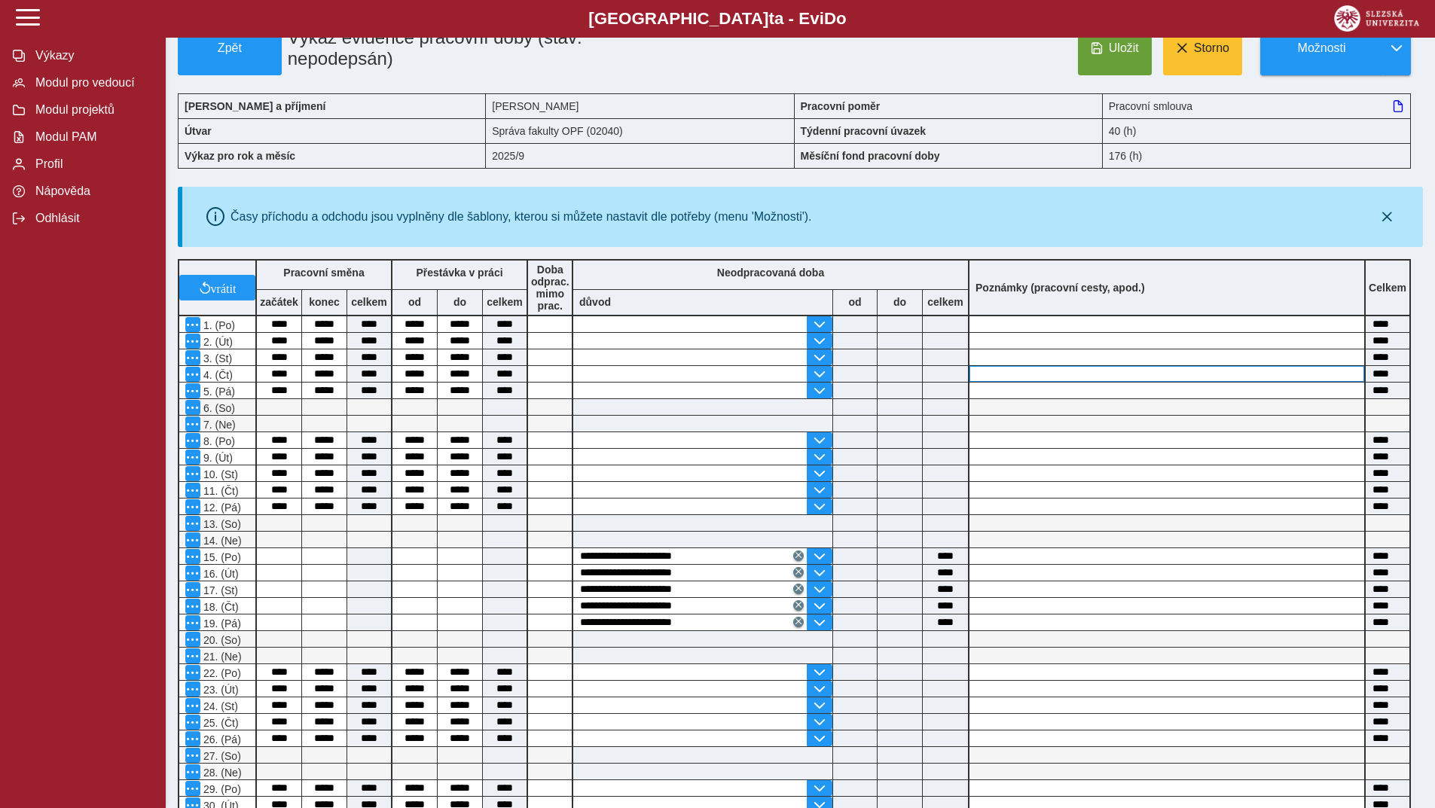
scroll to position [0, 0]
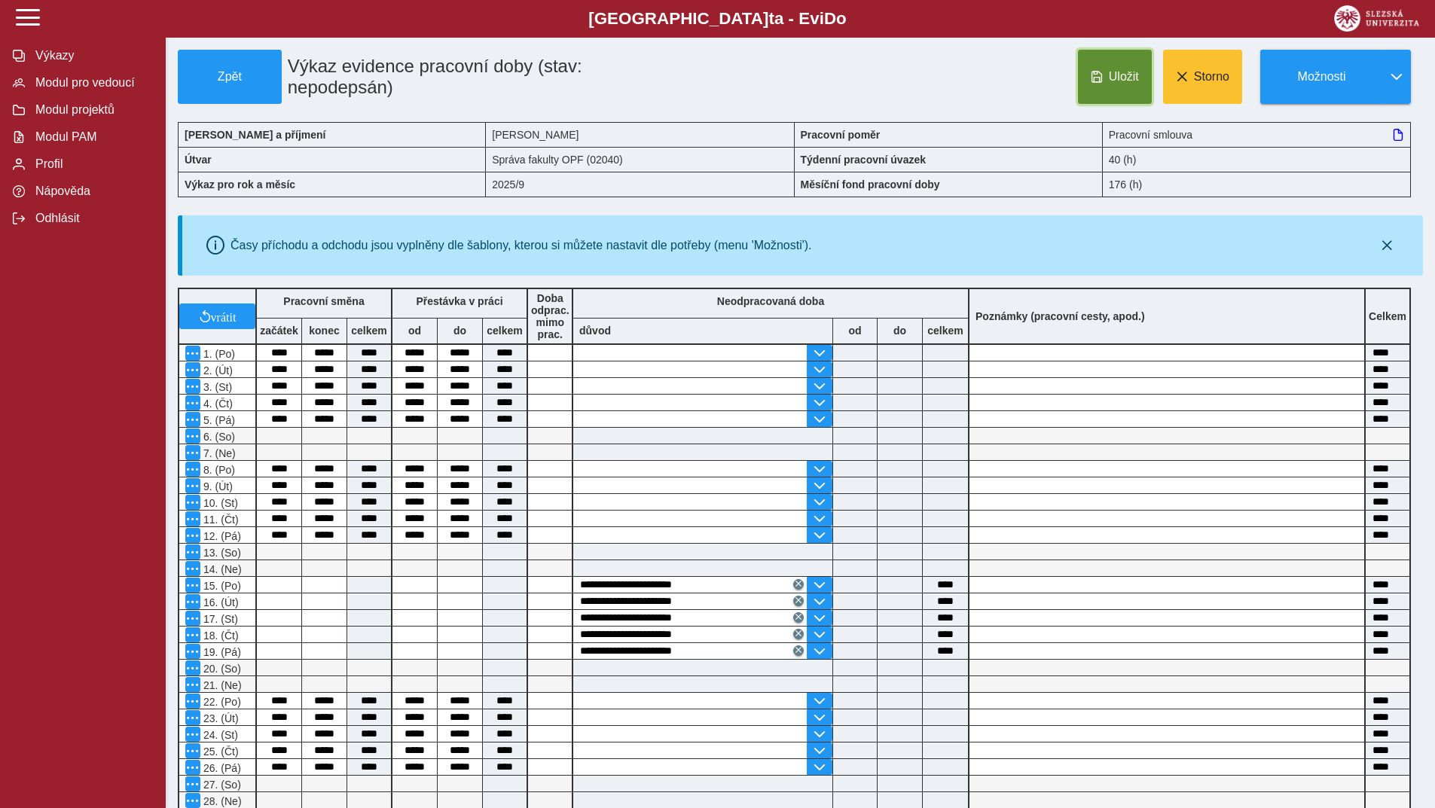
click at [1090, 78] on button "Uložit" at bounding box center [1115, 77] width 74 height 54
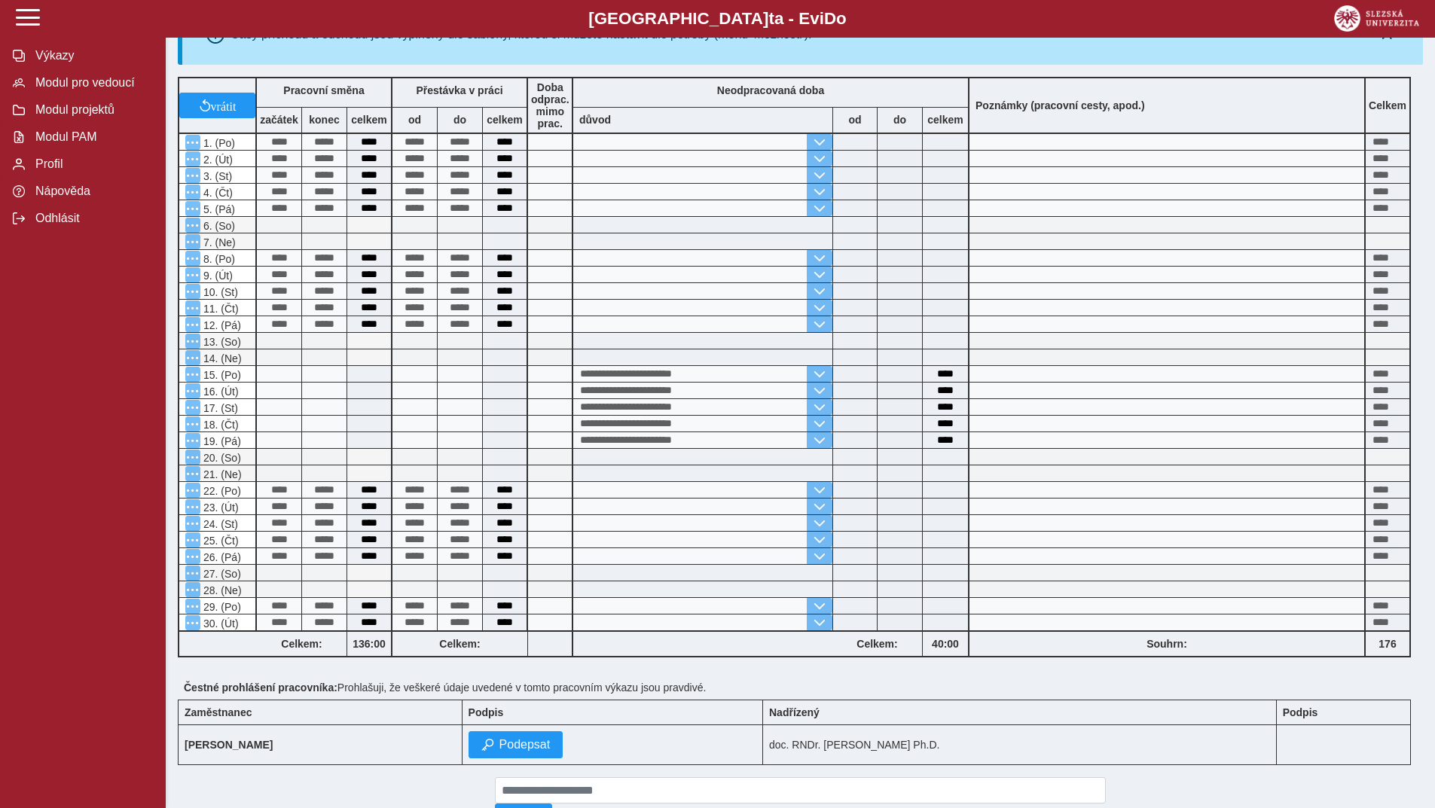
scroll to position [277, 0]
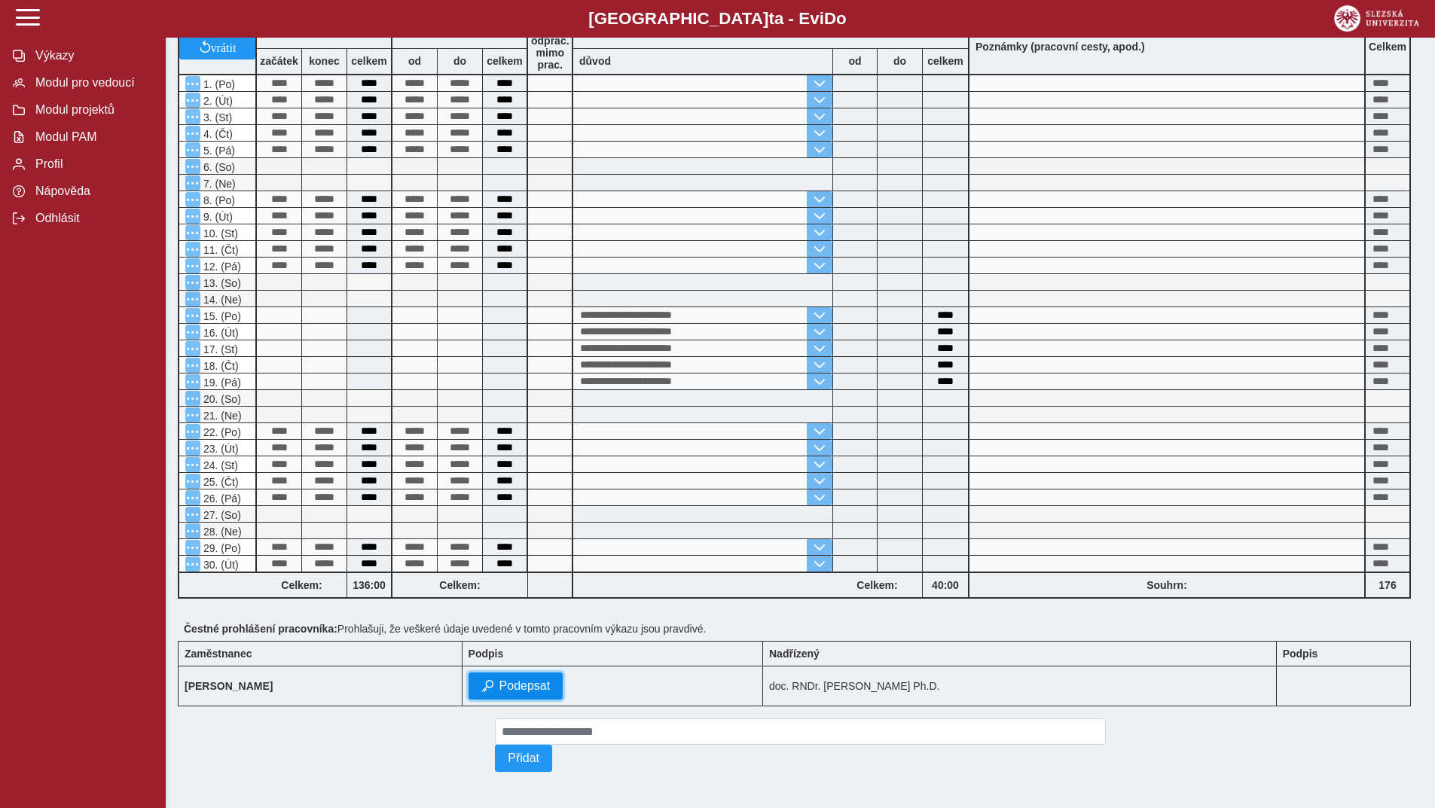
click at [551, 682] on span "Podepsat" at bounding box center [524, 686] width 51 height 14
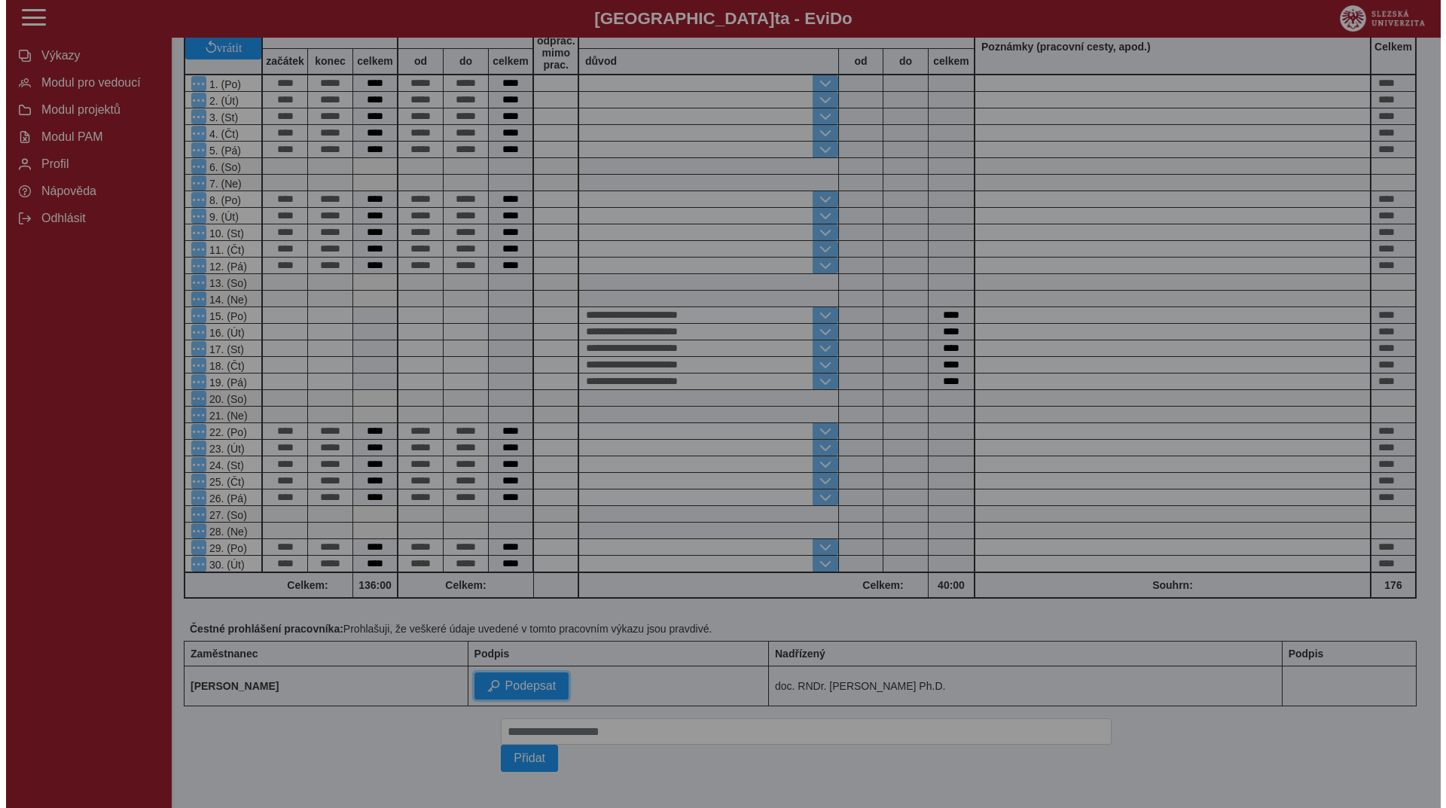
scroll to position [256, 0]
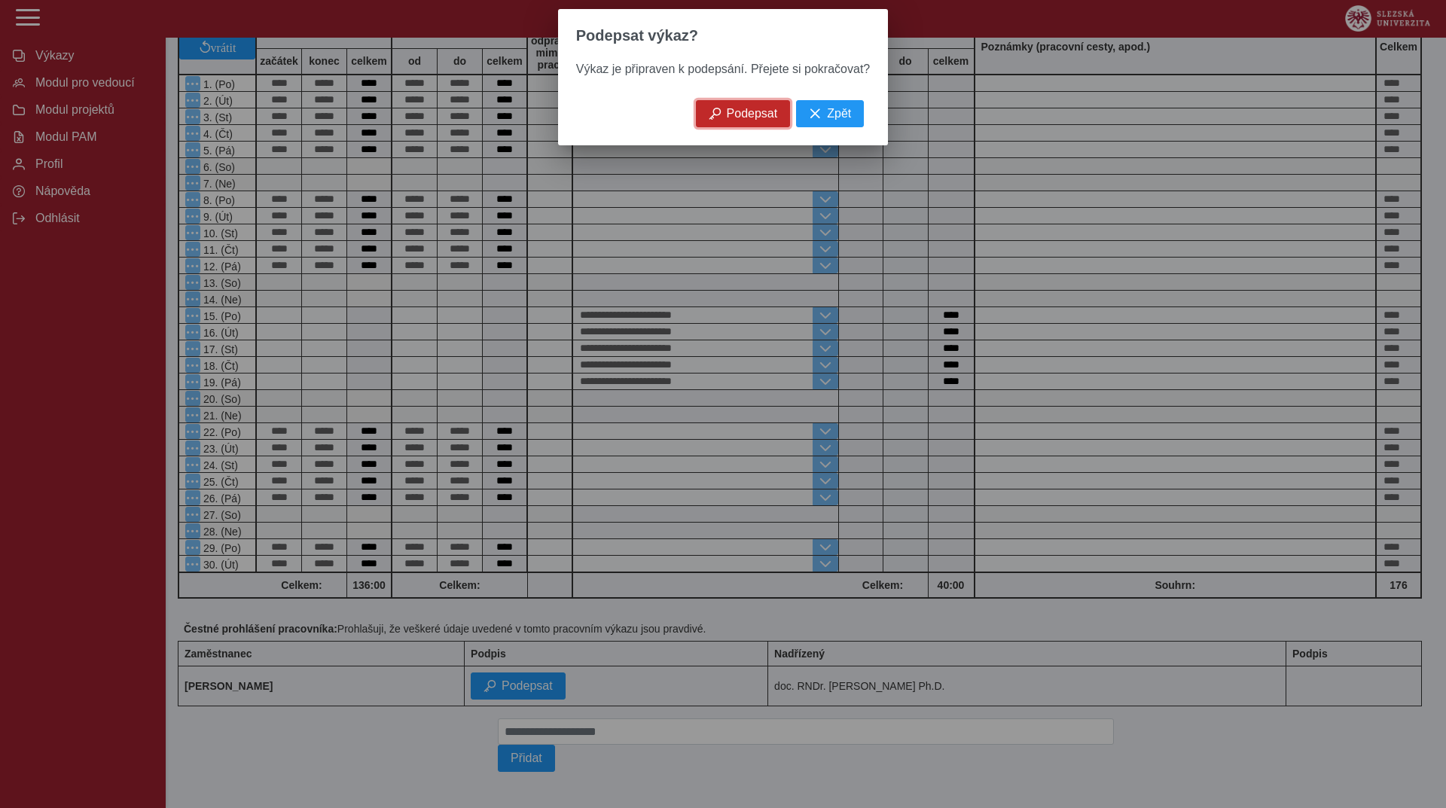
click at [724, 111] on button "Podepsat" at bounding box center [743, 113] width 95 height 27
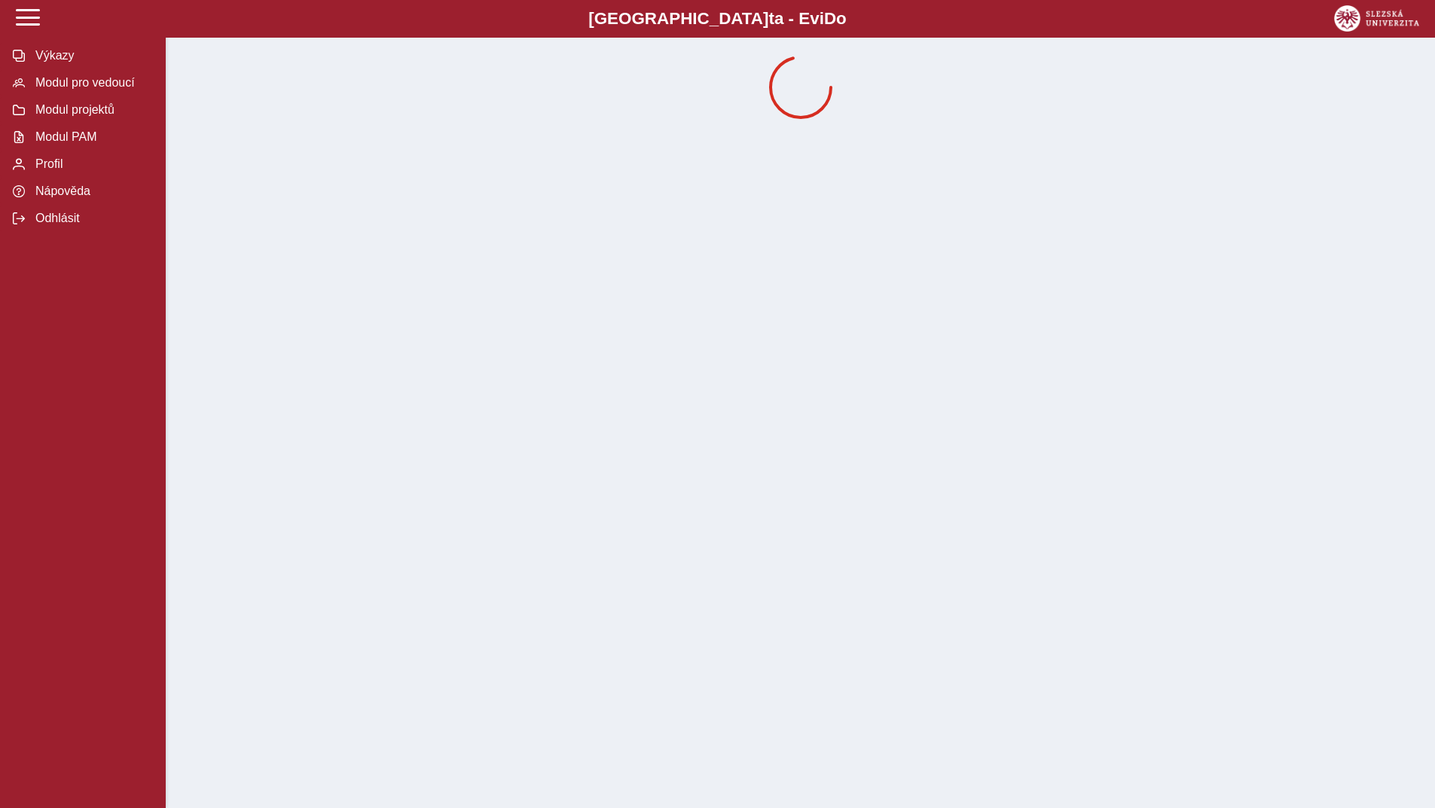
scroll to position [0, 0]
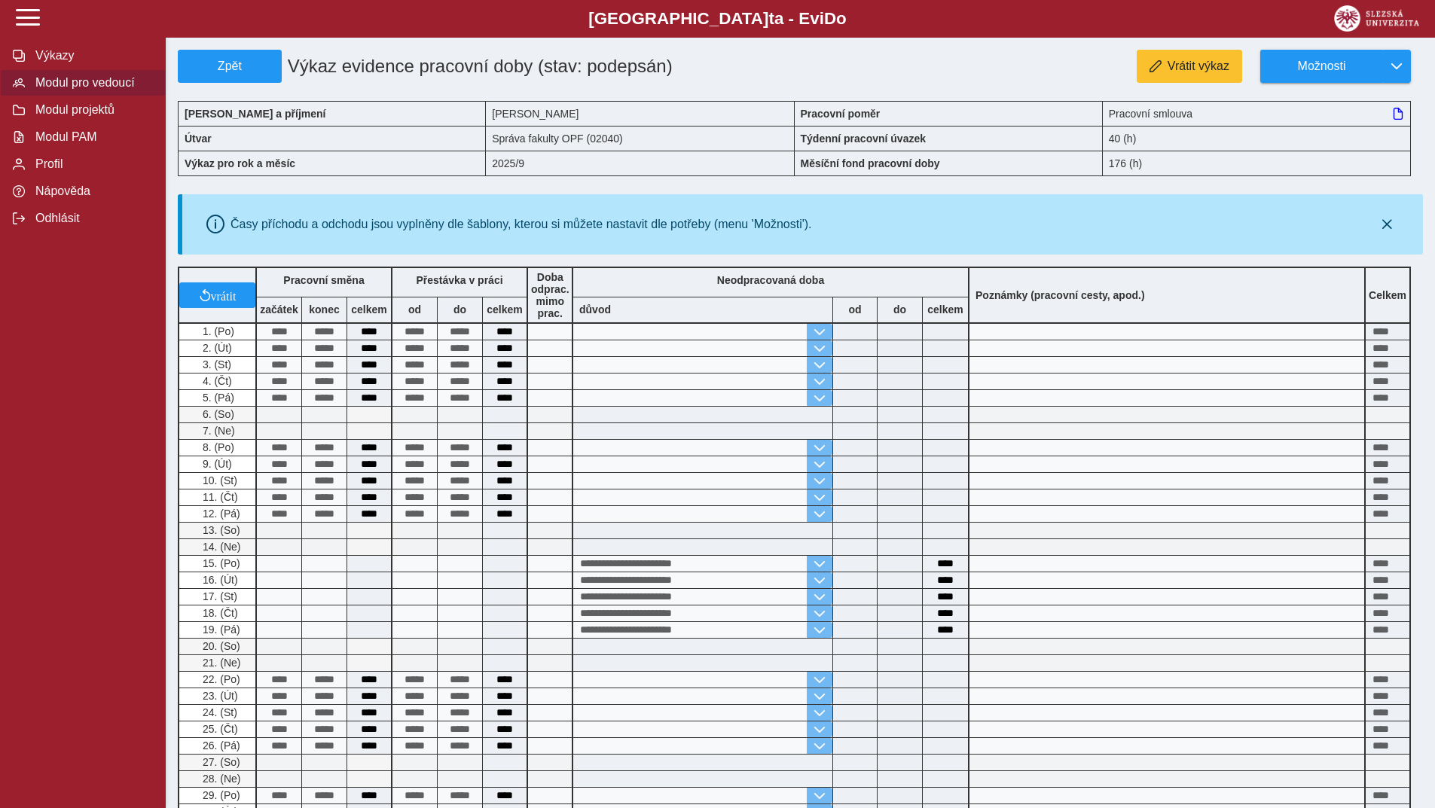
click at [79, 94] on button "Modul pro vedoucí" at bounding box center [83, 82] width 166 height 27
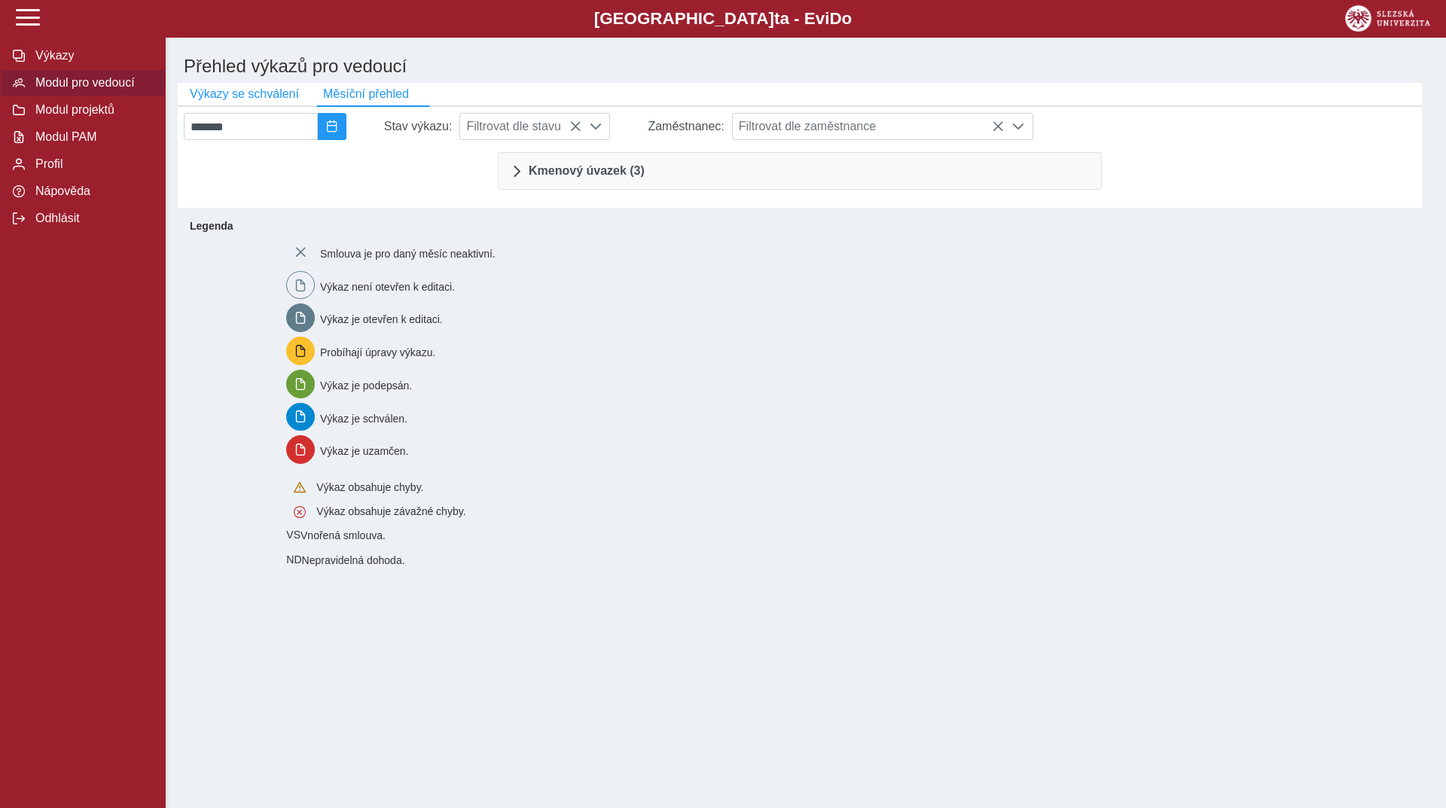
drag, startPoint x: 453, startPoint y: 172, endPoint x: 463, endPoint y: 169, distance: 10.2
click at [462, 169] on div at bounding box center [338, 171] width 308 height 50
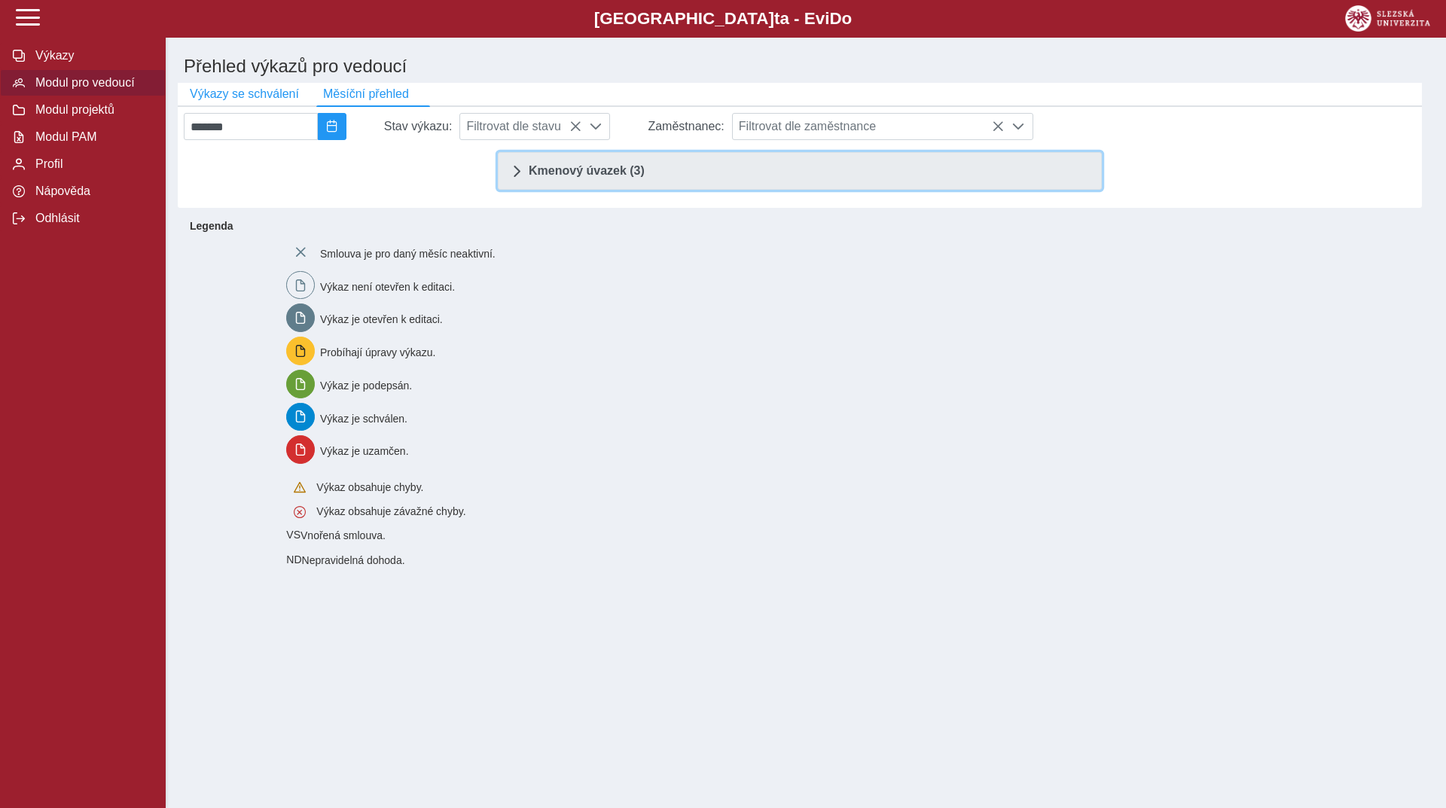
click at [529, 177] on span "Kmenový úvazek (3)" at bounding box center [587, 171] width 116 height 12
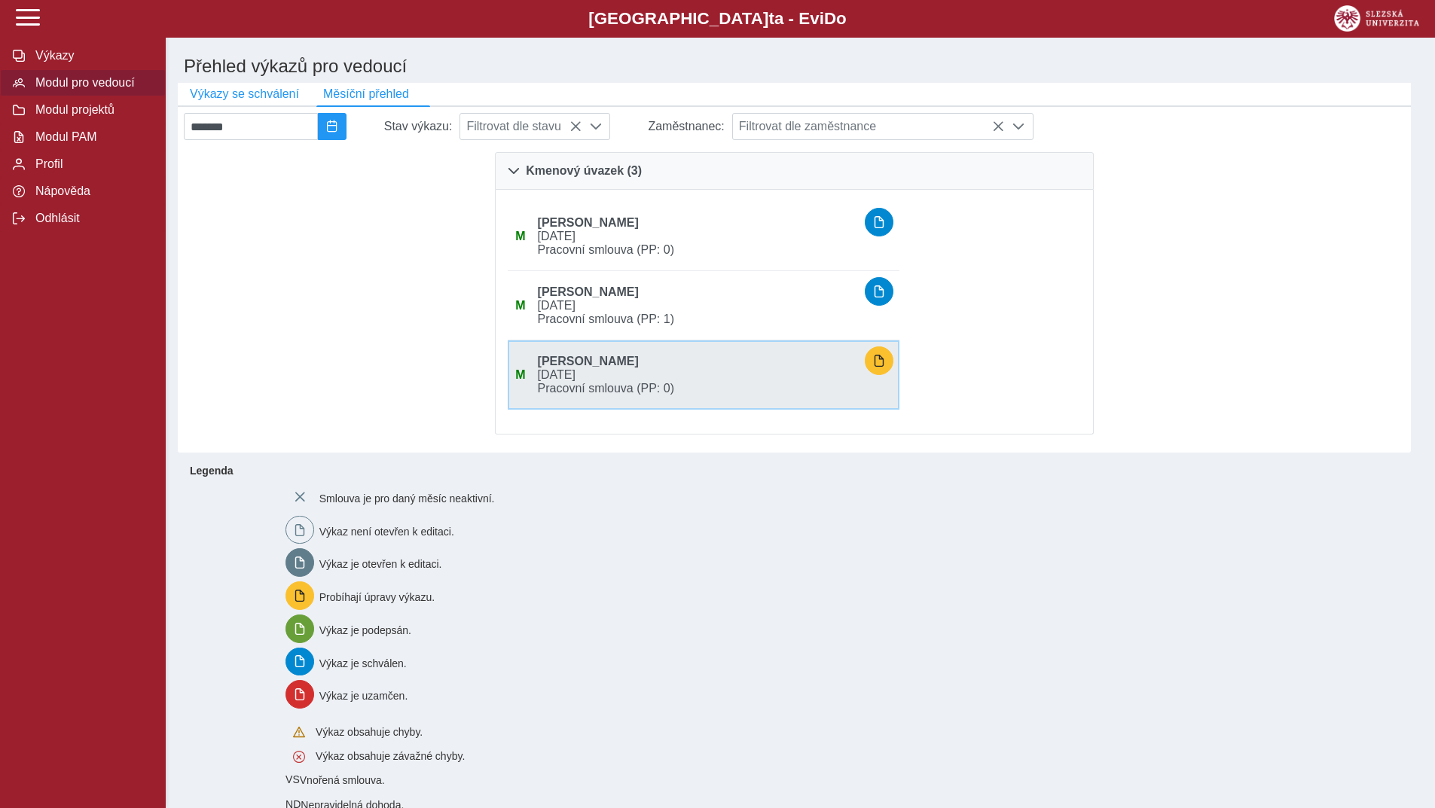
click at [646, 361] on span "Jolanta Oreheková" at bounding box center [695, 359] width 327 height 20
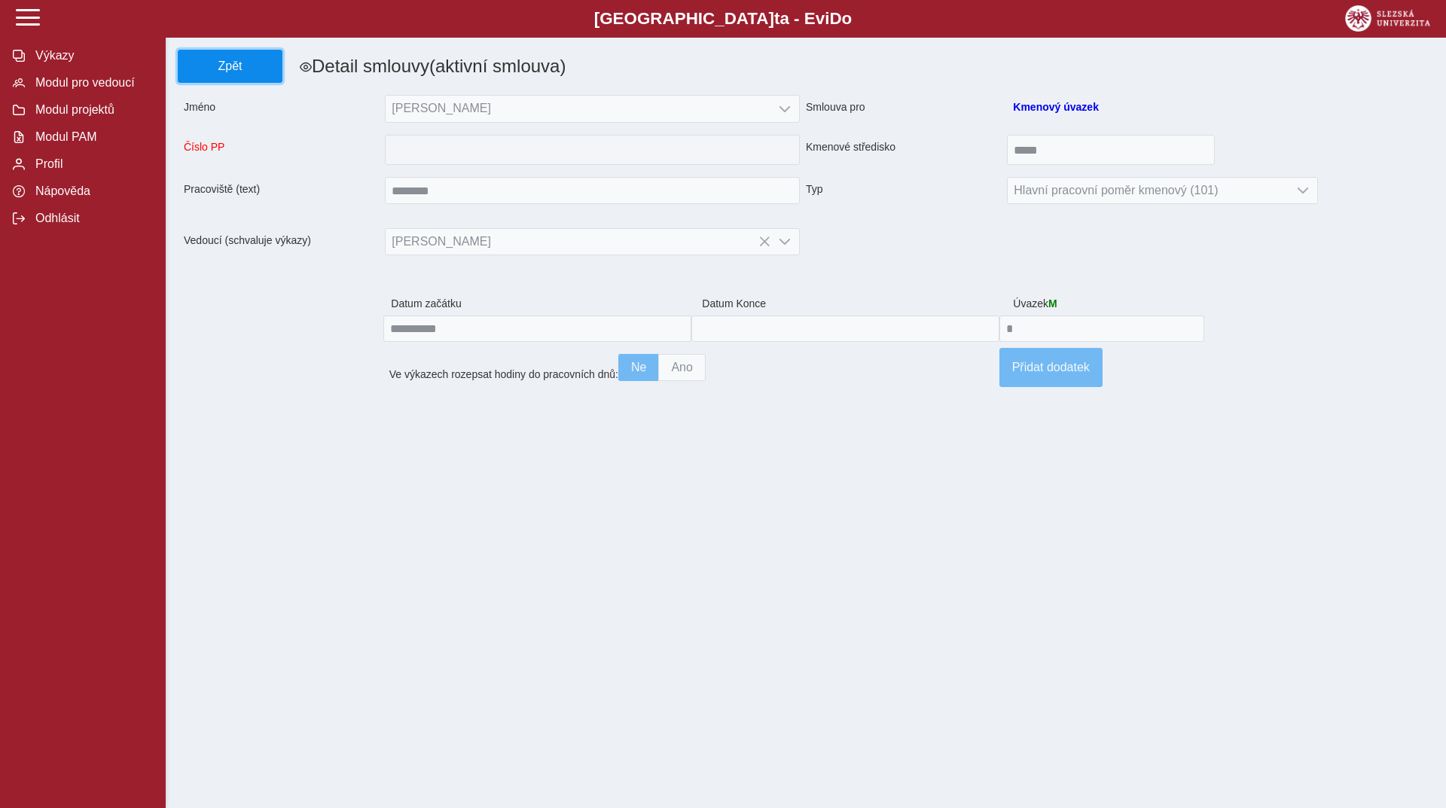
click at [222, 64] on span "Zpět" at bounding box center [230, 67] width 91 height 14
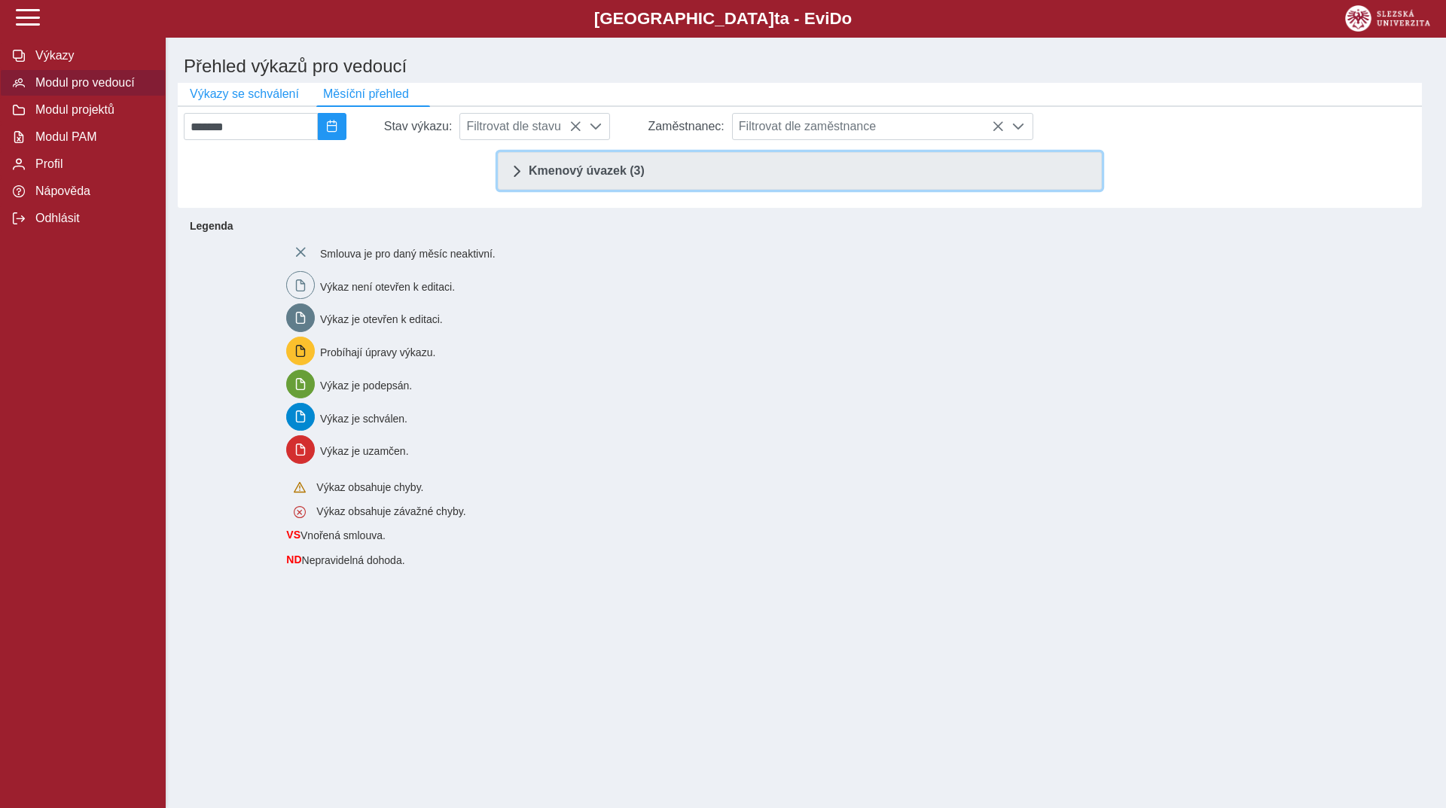
click at [551, 185] on link "Kmenový úvazek (3)" at bounding box center [800, 171] width 604 height 38
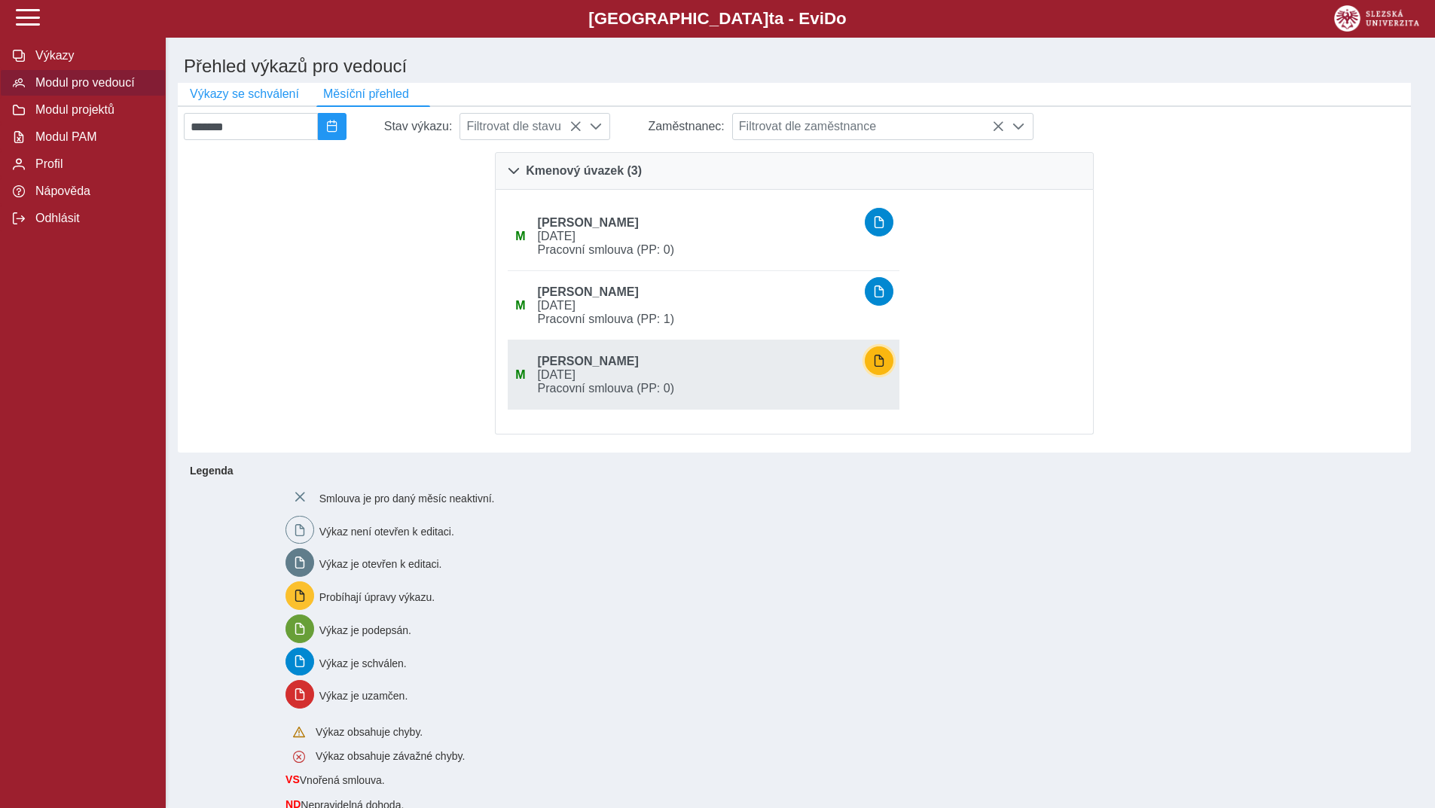
click at [893, 365] on button "button" at bounding box center [879, 360] width 29 height 29
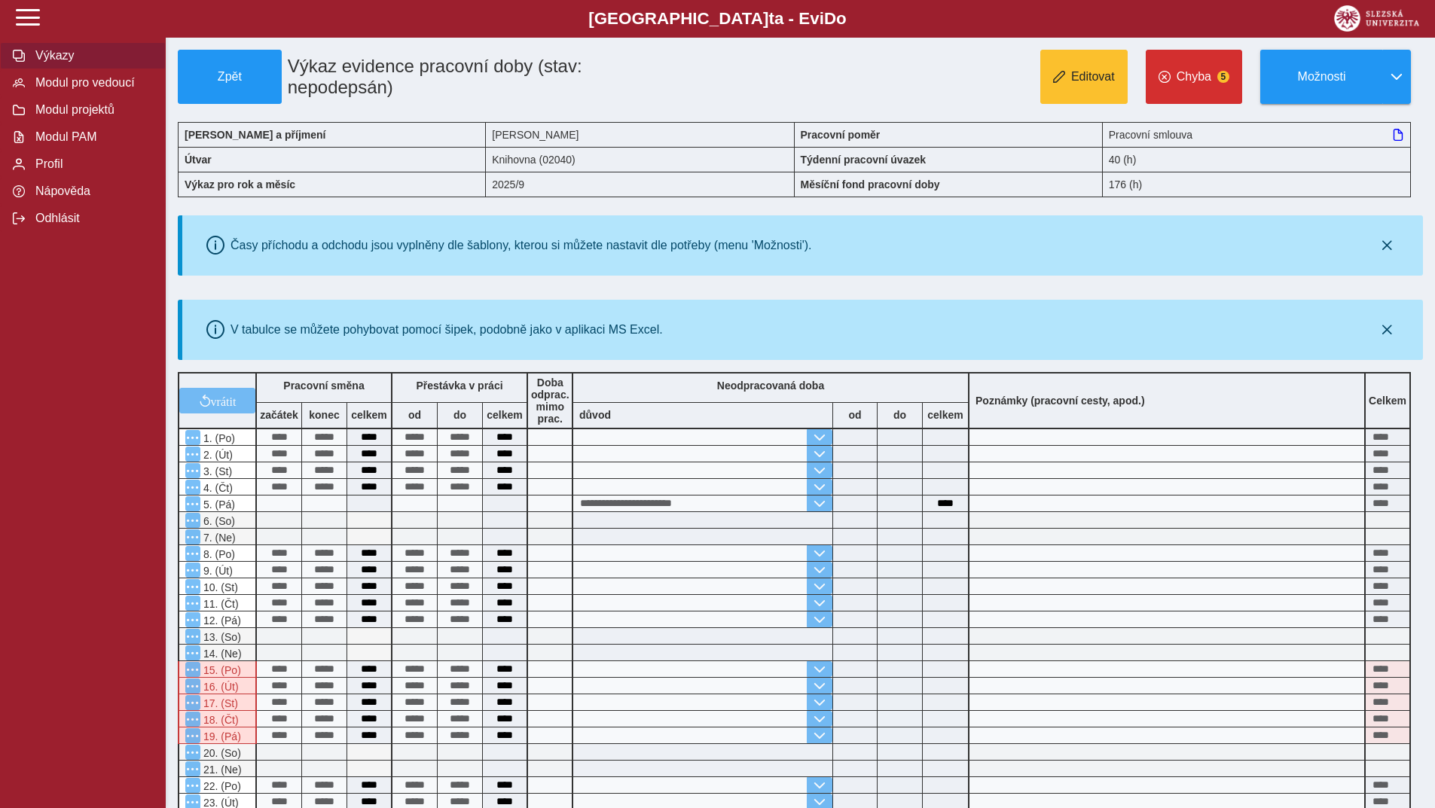
click at [49, 62] on span "Výkazy" at bounding box center [92, 56] width 122 height 14
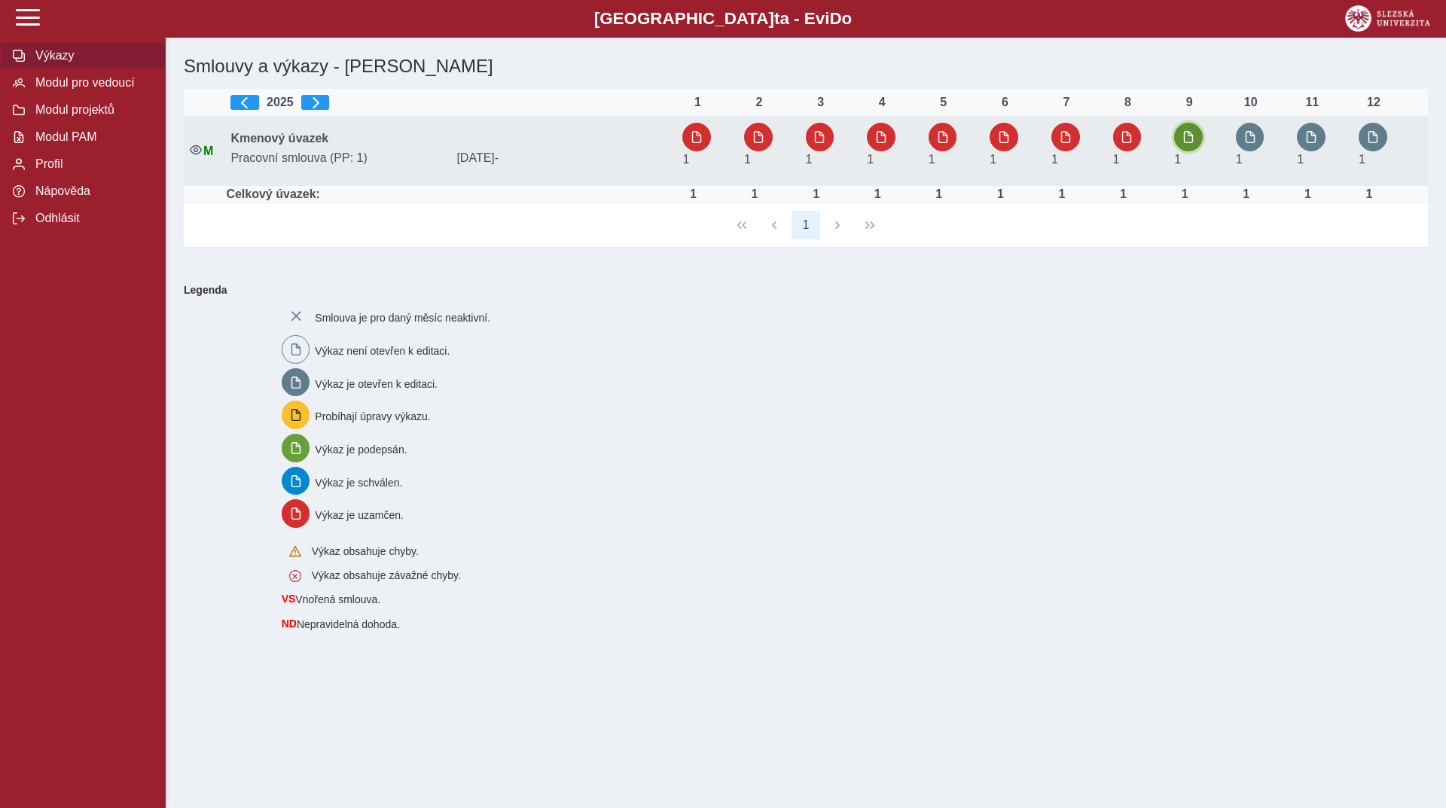
click at [1193, 137] on span "button" at bounding box center [1189, 137] width 12 height 12
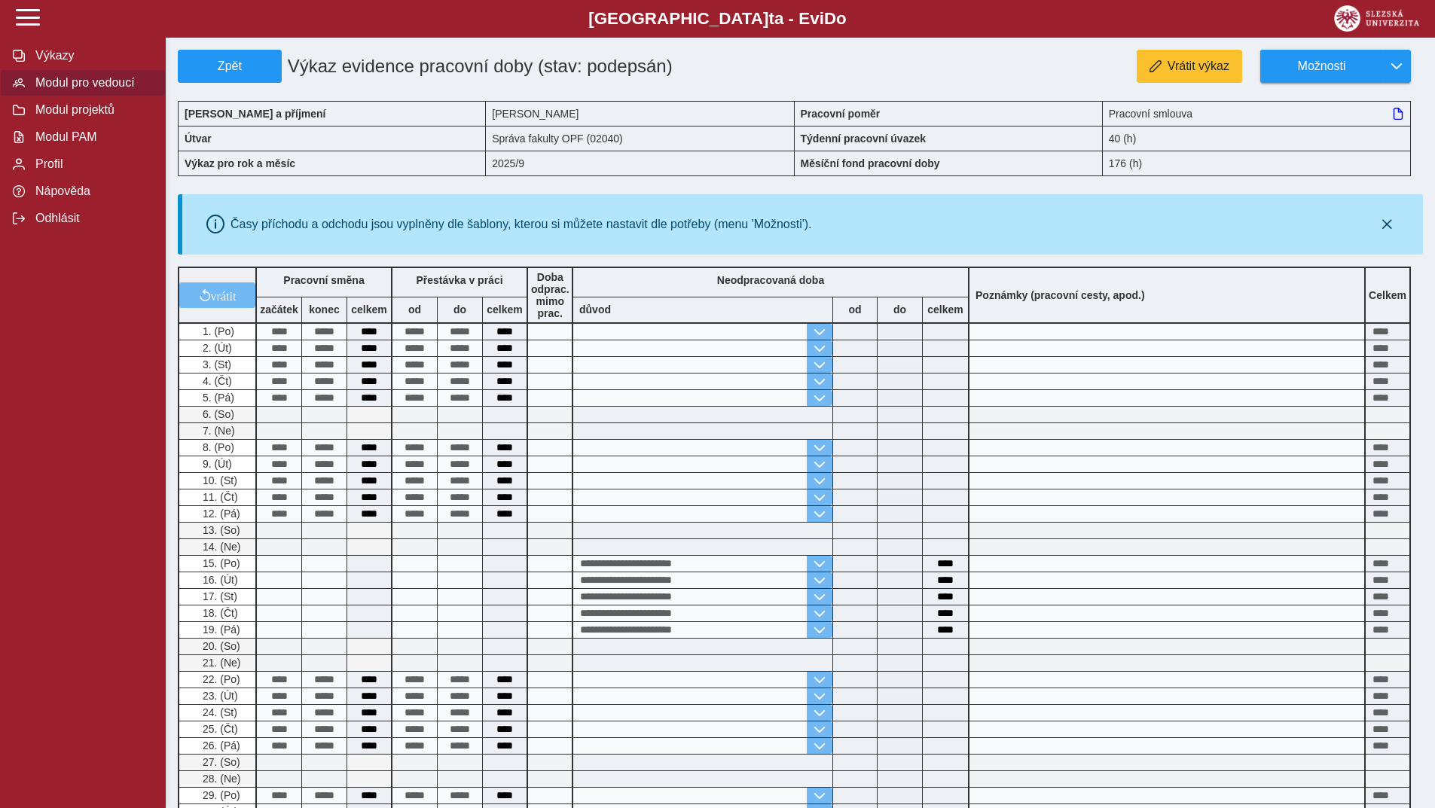
click at [81, 90] on span "Modul pro vedoucí" at bounding box center [92, 83] width 122 height 14
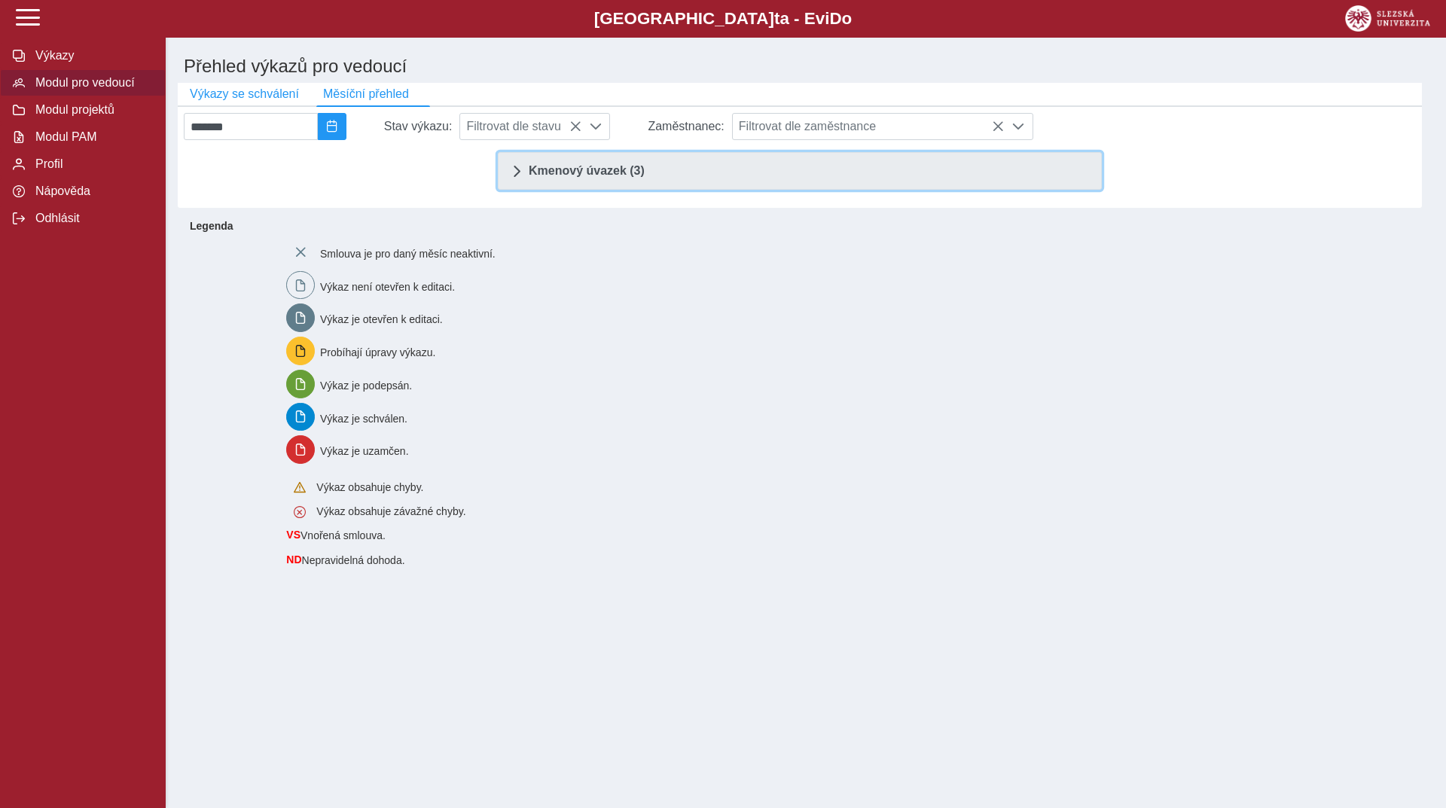
click at [510, 170] on link "Kmenový úvazek (3)" at bounding box center [800, 171] width 604 height 38
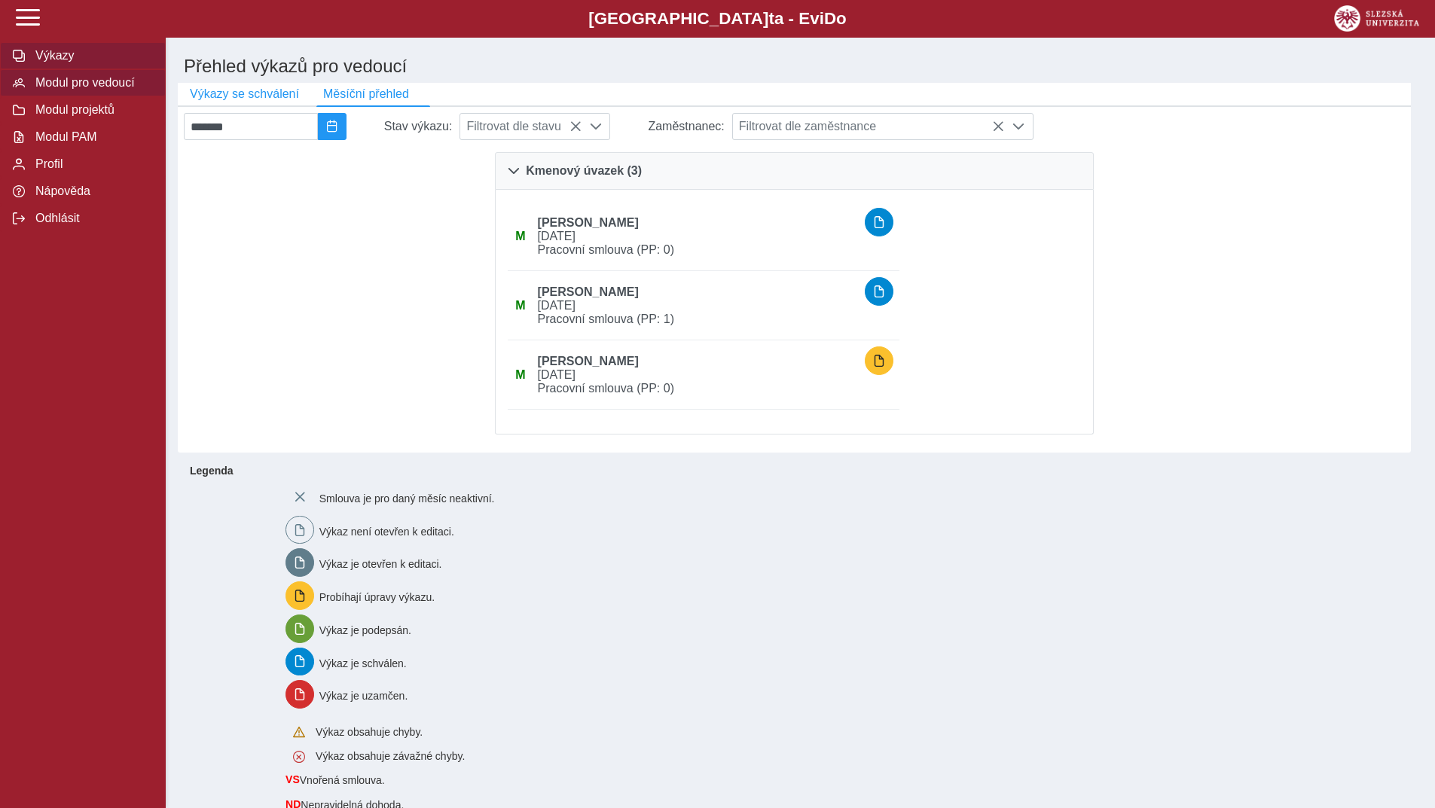
click at [56, 66] on button "Výkazy" at bounding box center [83, 55] width 166 height 27
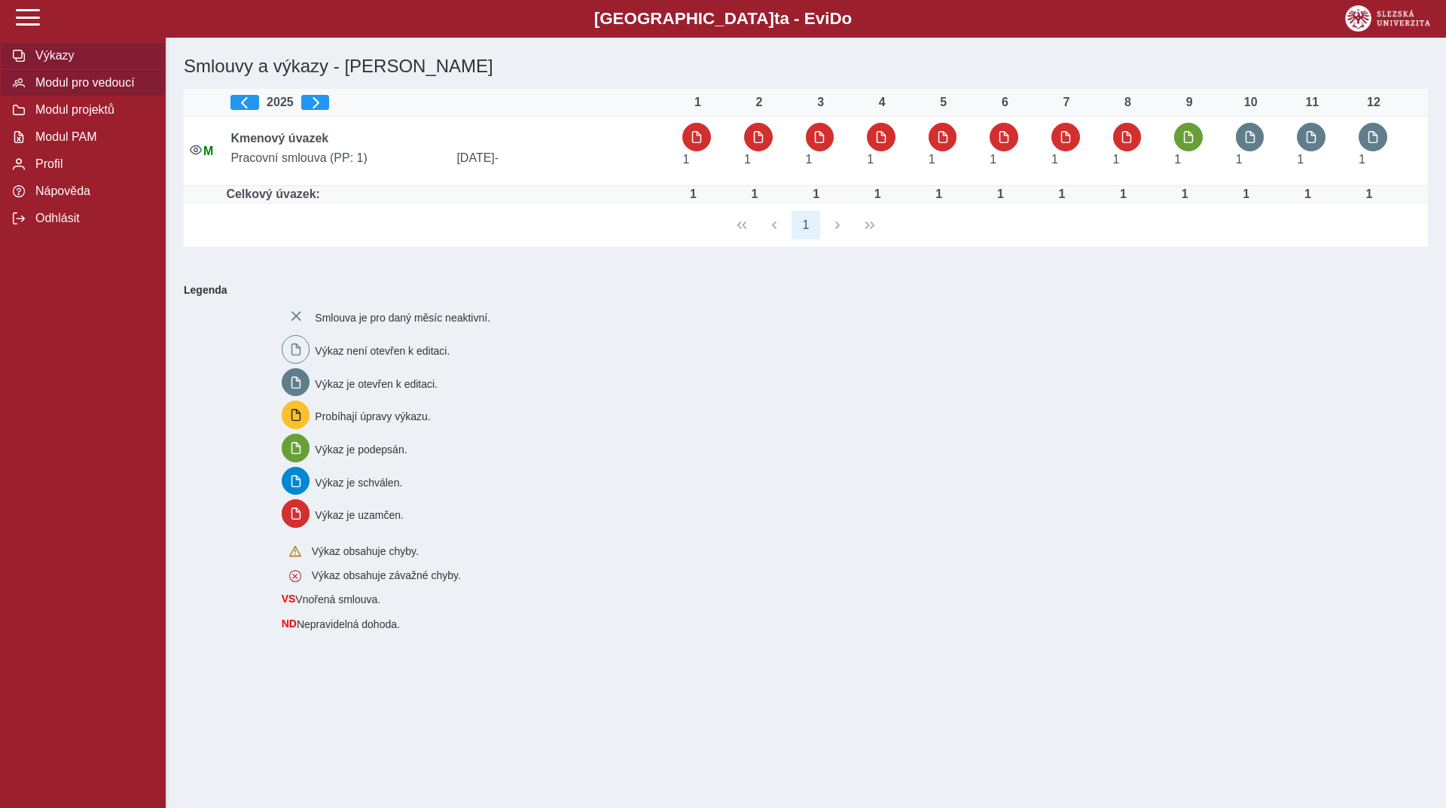
click at [88, 90] on span "Modul pro vedoucí" at bounding box center [92, 83] width 122 height 14
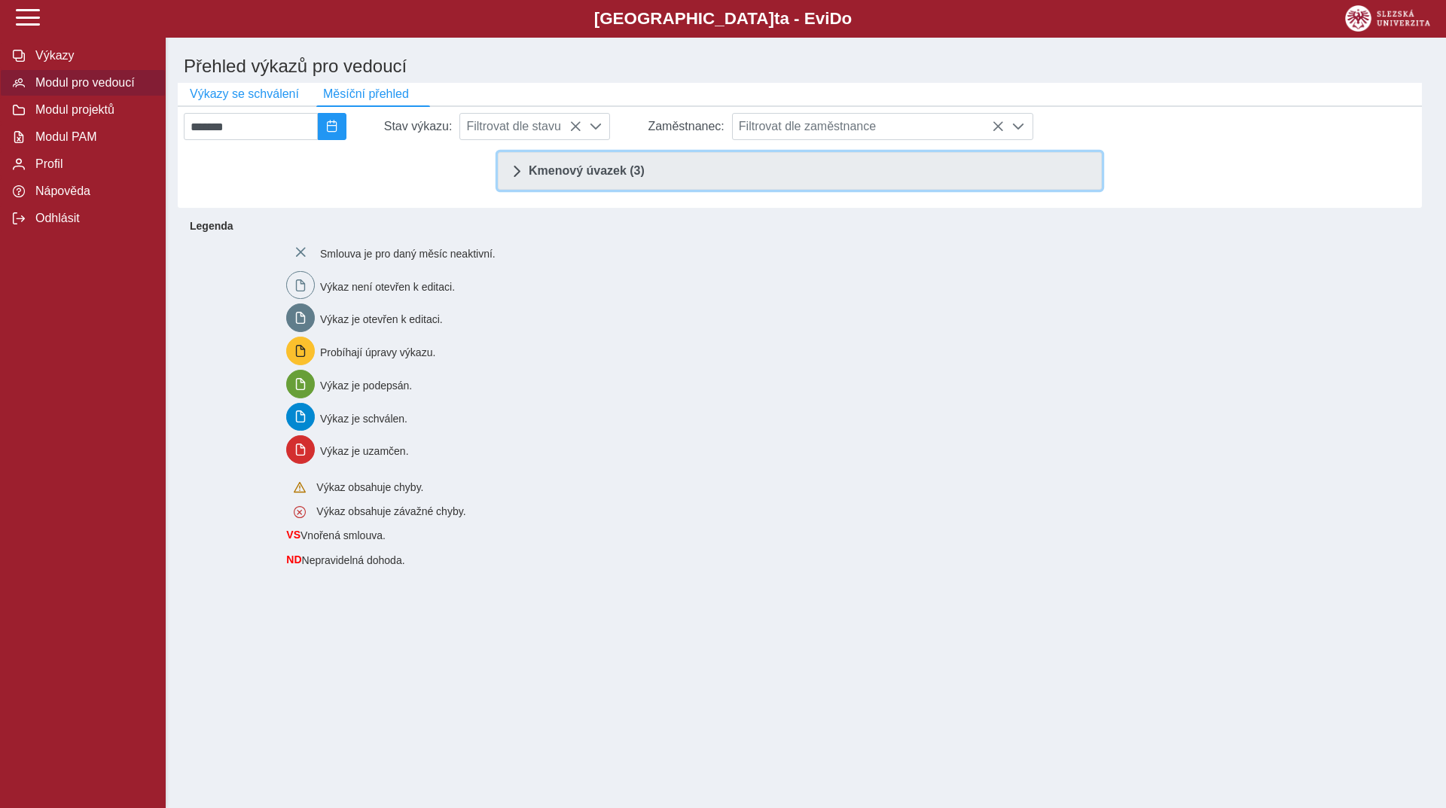
click at [522, 185] on link "Kmenový úvazek (3)" at bounding box center [800, 171] width 604 height 38
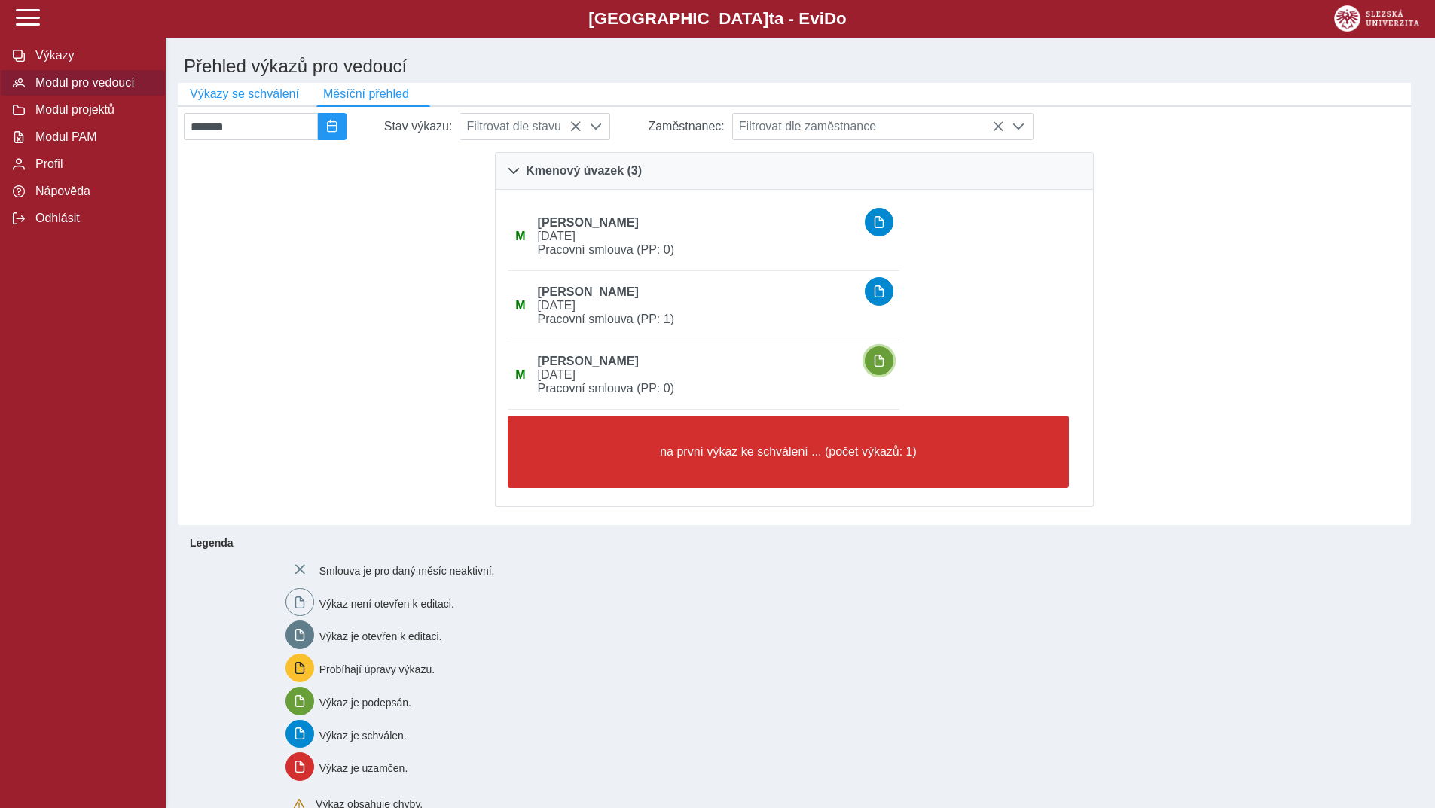
click at [893, 358] on button "button" at bounding box center [879, 360] width 29 height 29
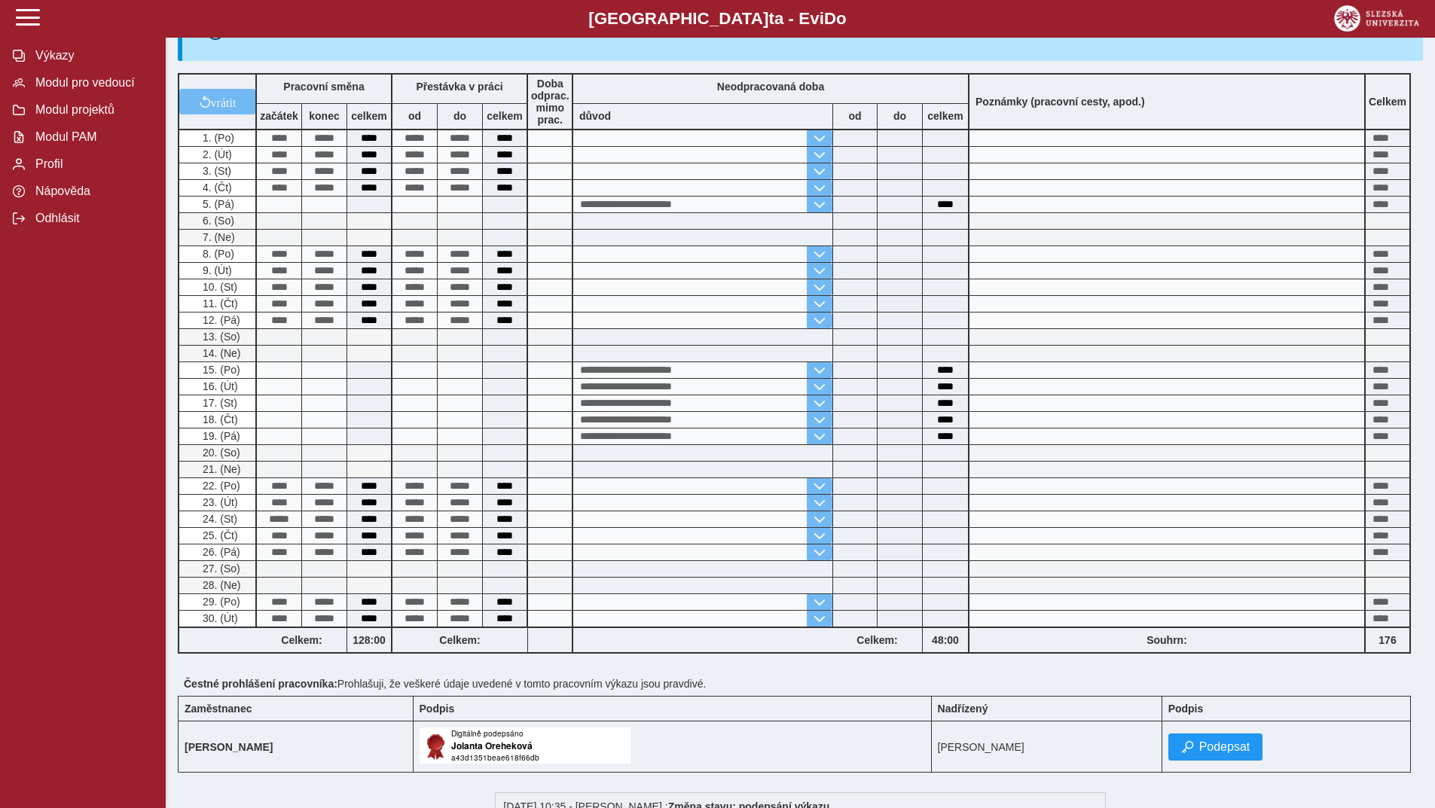
scroll to position [301, 0]
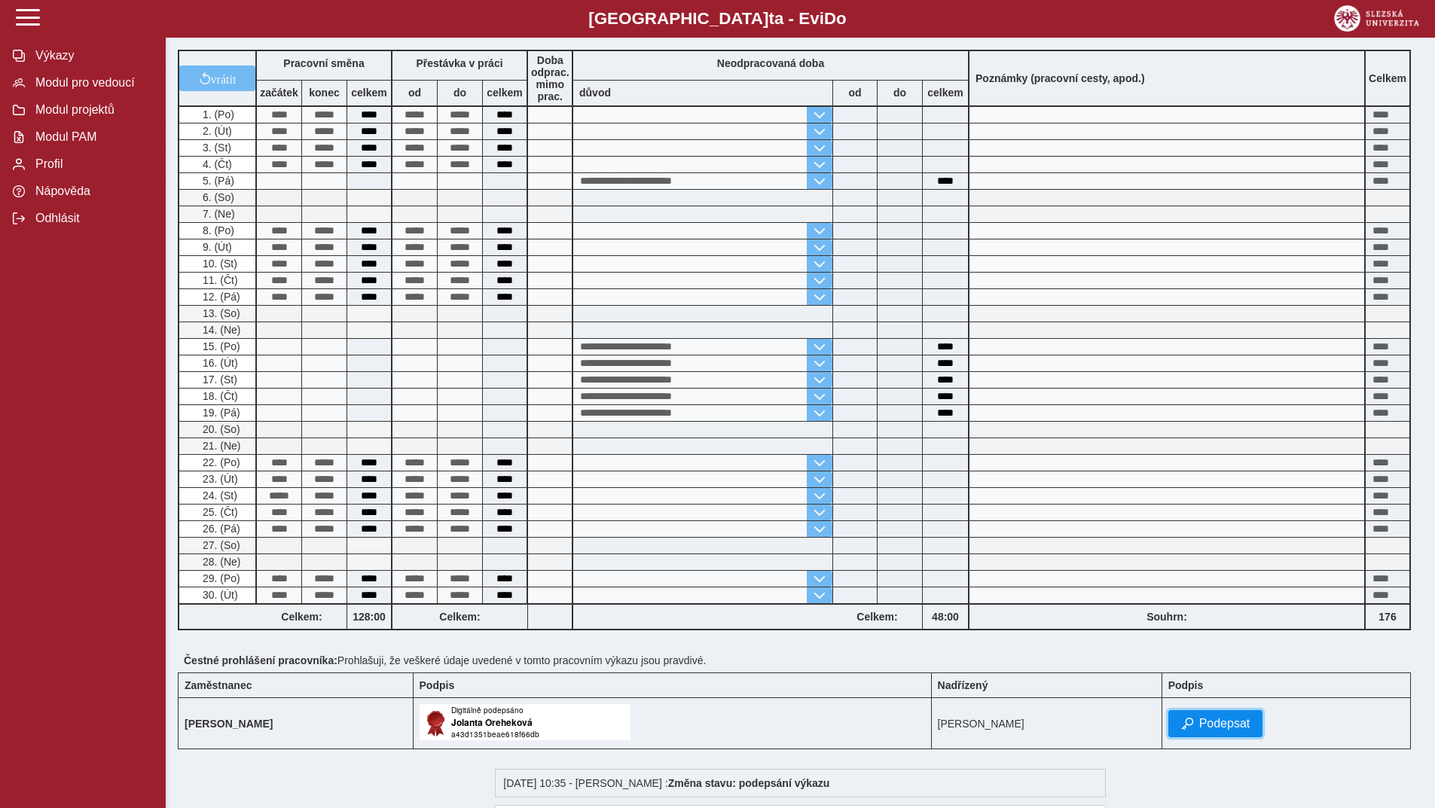
click at [1216, 722] on button "Podepsat" at bounding box center [1215, 723] width 95 height 27
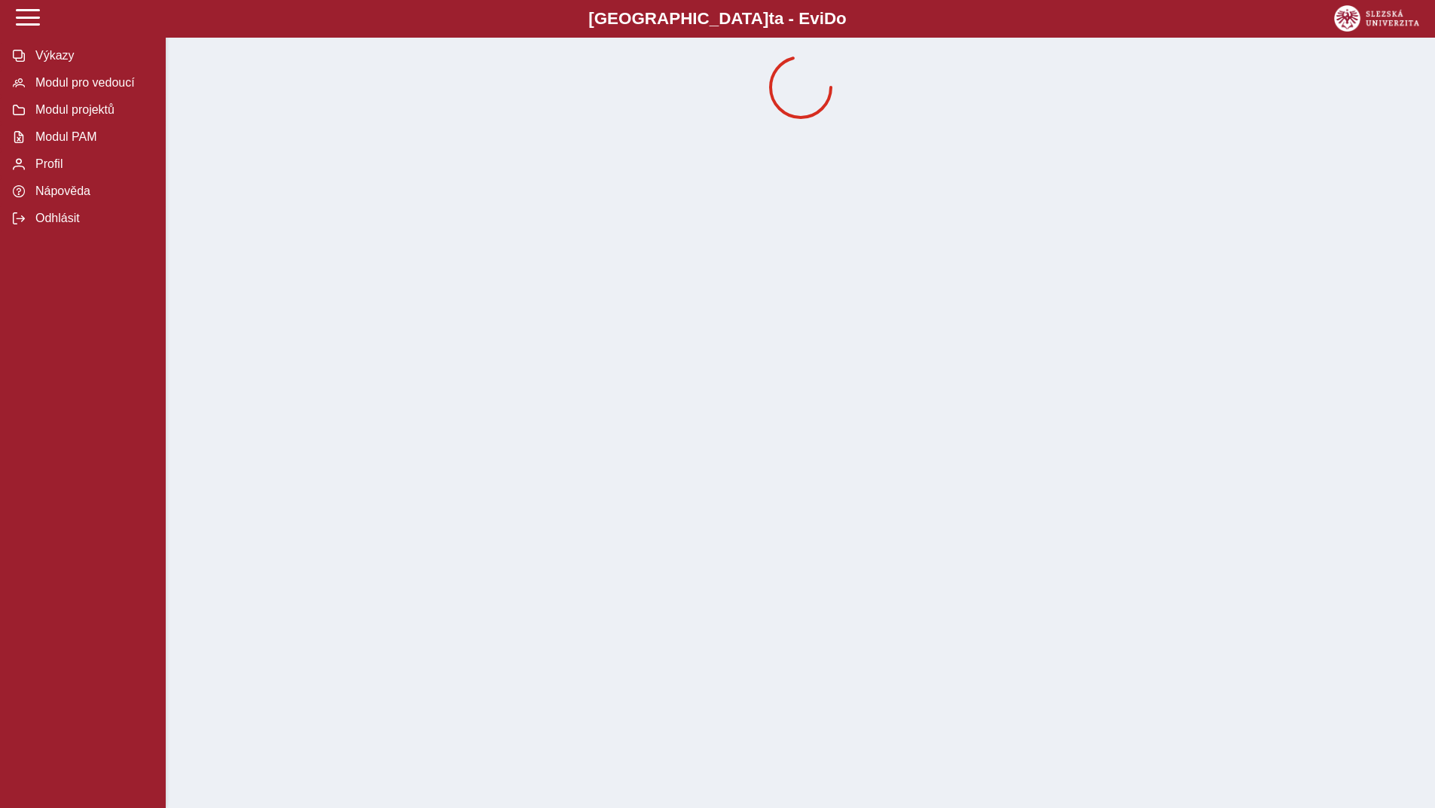
scroll to position [0, 0]
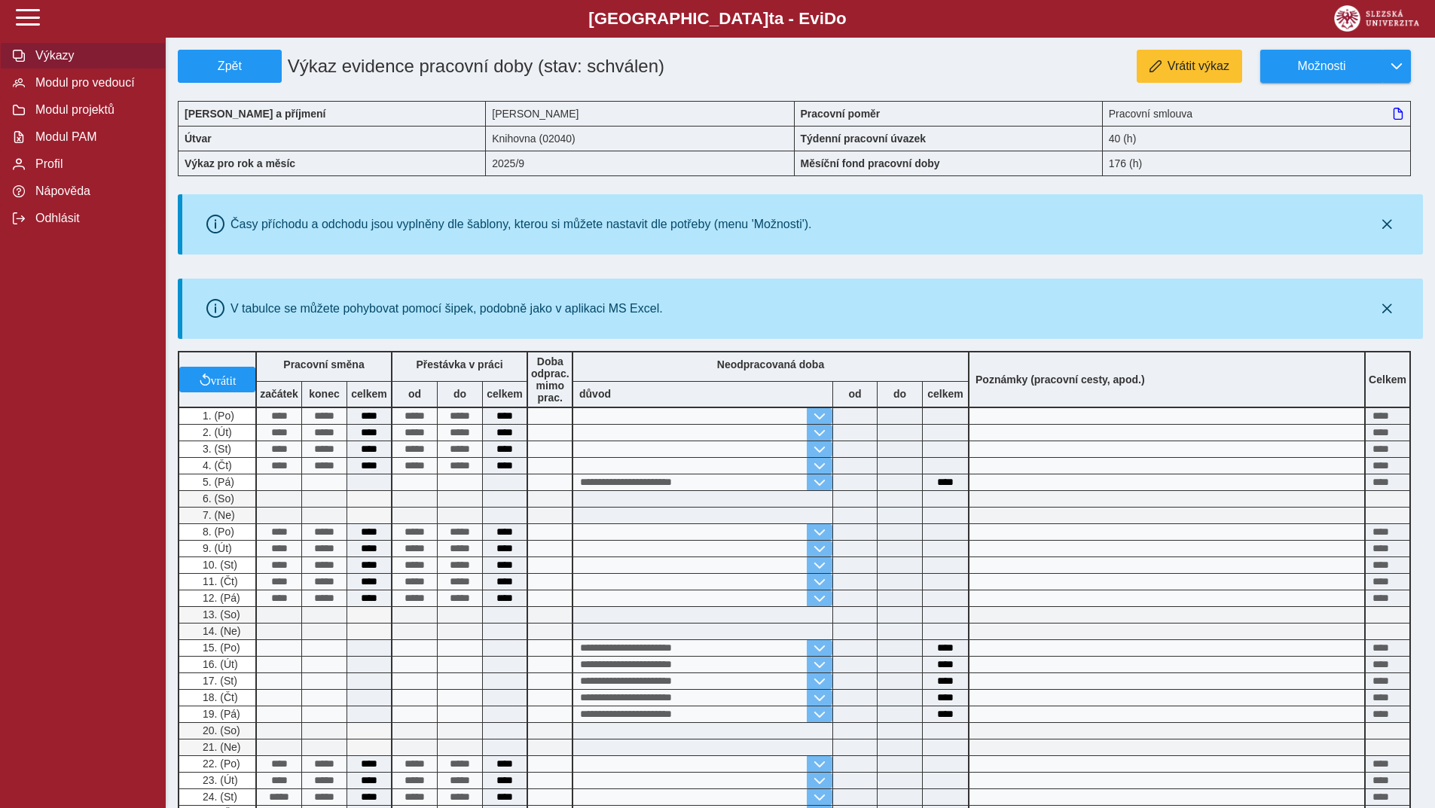
drag, startPoint x: 58, startPoint y: 54, endPoint x: 51, endPoint y: 60, distance: 8.6
click at [57, 54] on span "Výkazy" at bounding box center [92, 56] width 122 height 14
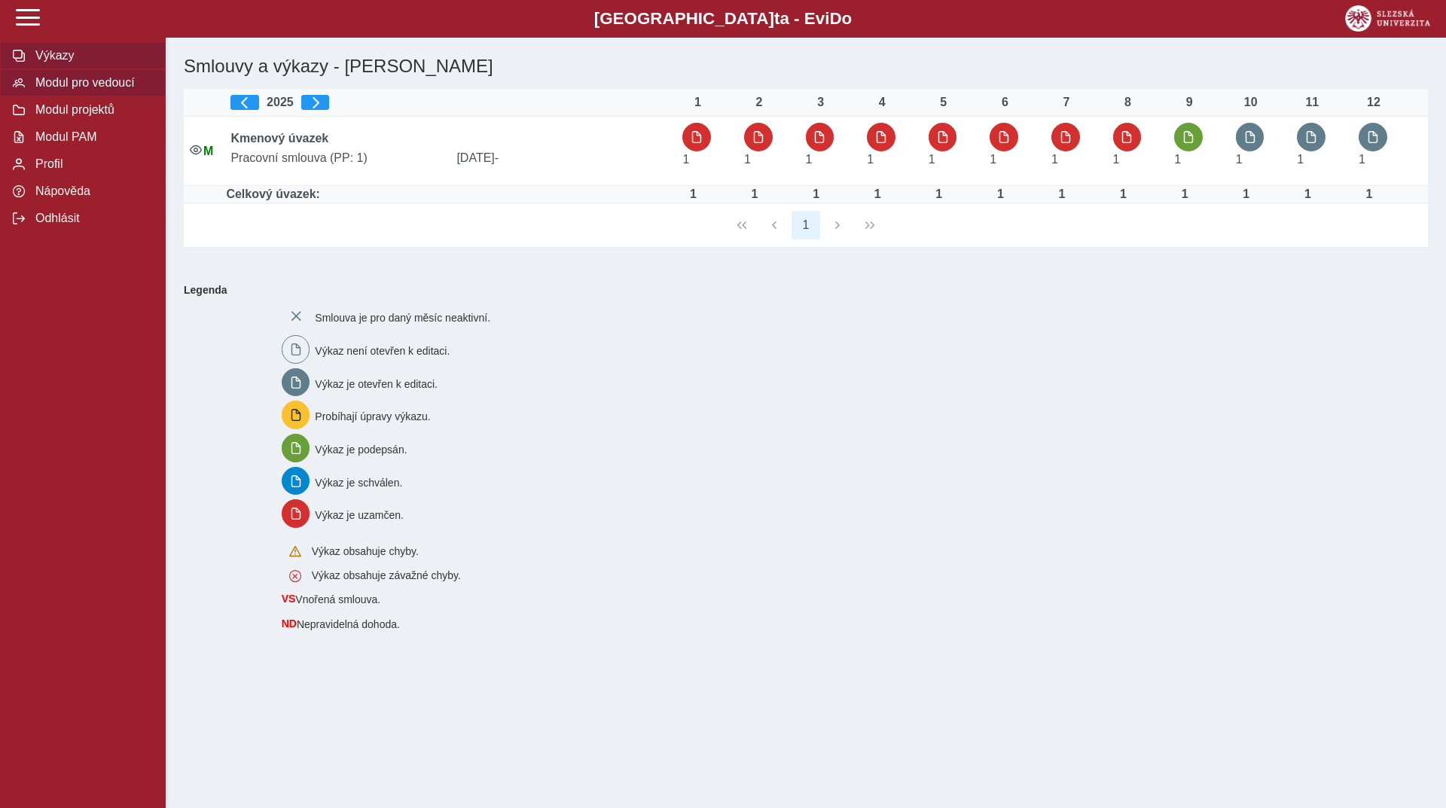
click at [99, 77] on button "Modul pro vedoucí" at bounding box center [83, 82] width 166 height 27
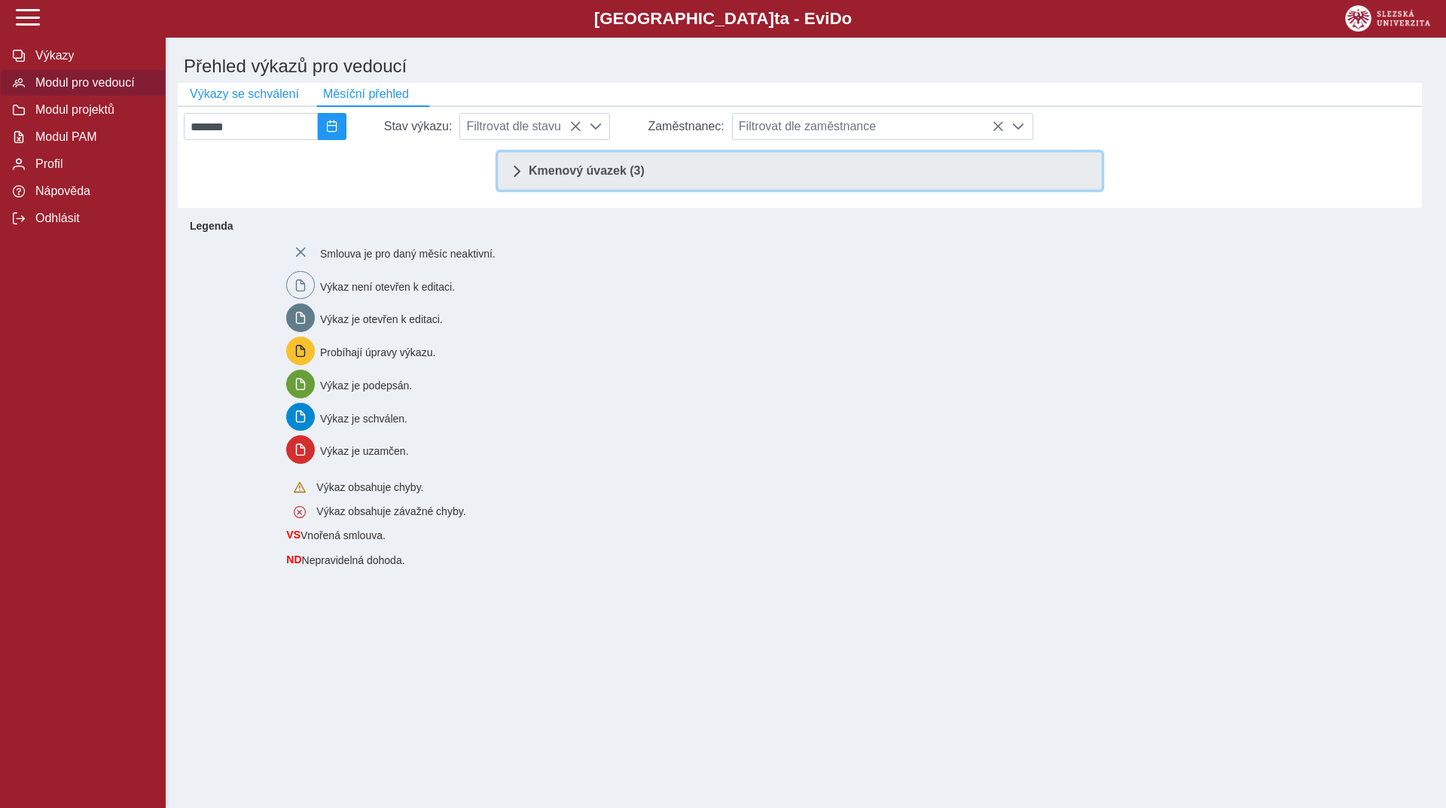
click at [511, 176] on span at bounding box center [517, 171] width 12 height 12
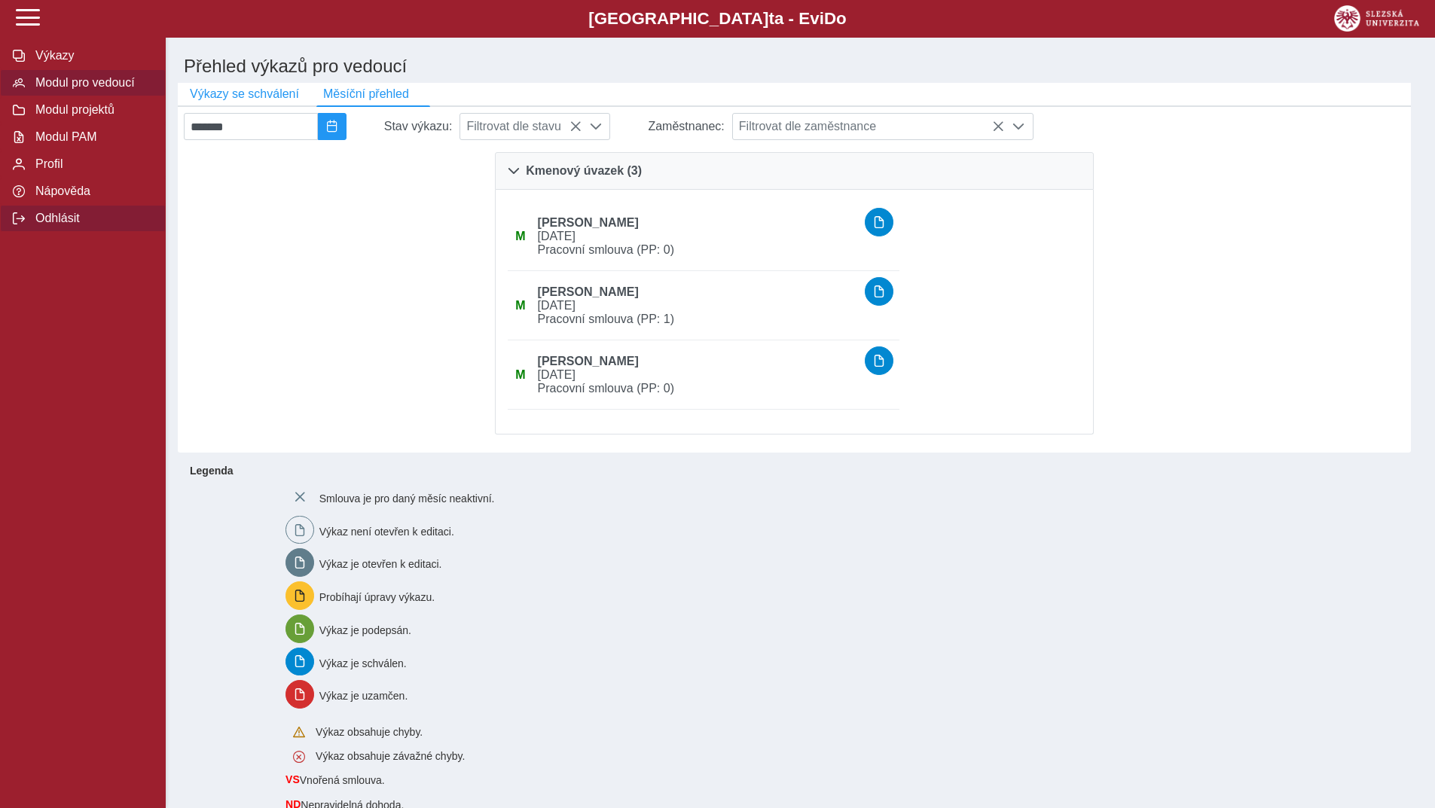
click at [53, 225] on span "Odhlásit" at bounding box center [92, 219] width 122 height 14
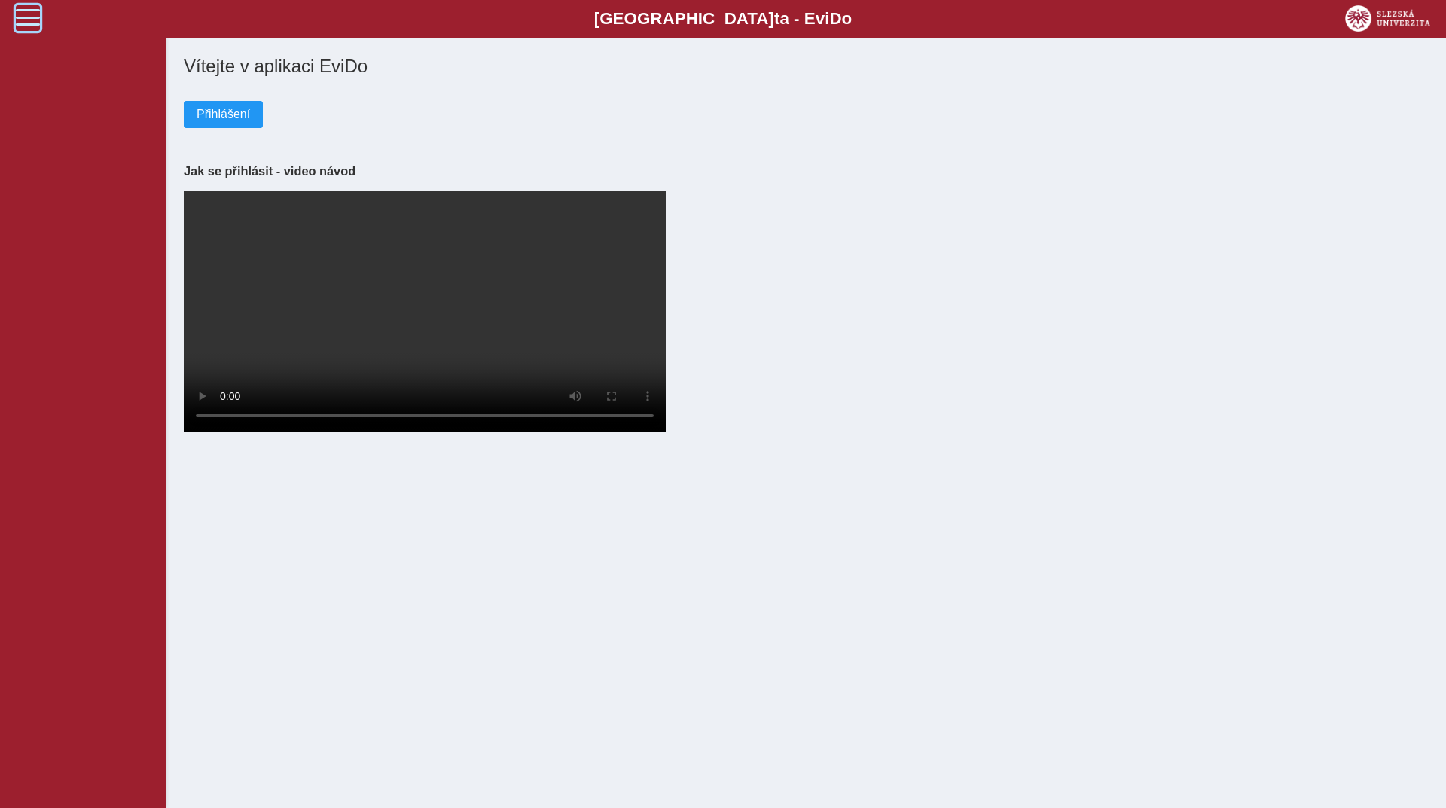
click at [38, 22] on span at bounding box center [28, 17] width 24 height 24
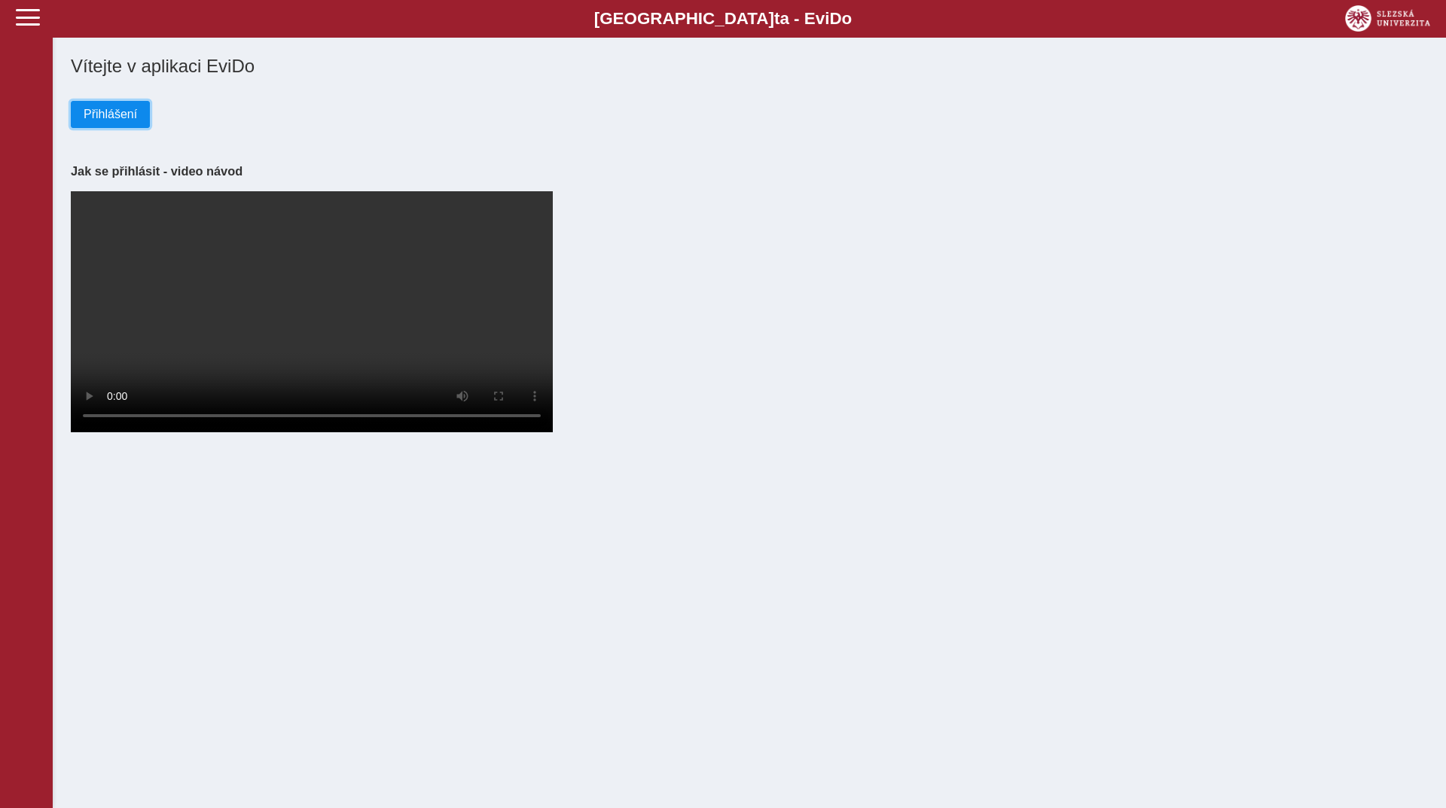
click at [133, 121] on span "Přihlášení" at bounding box center [110, 115] width 53 height 14
